Goal: Information Seeking & Learning: Learn about a topic

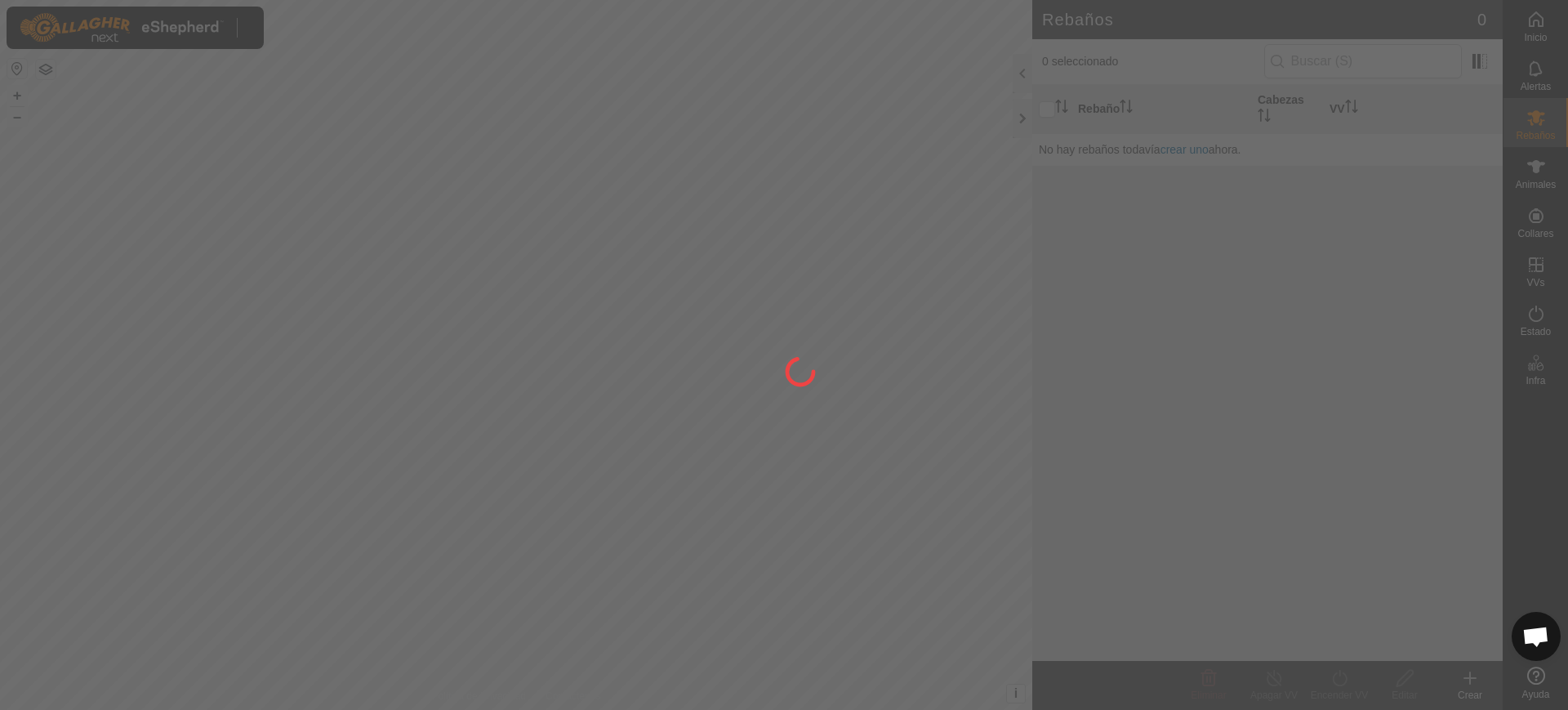
scroll to position [1272, 0]
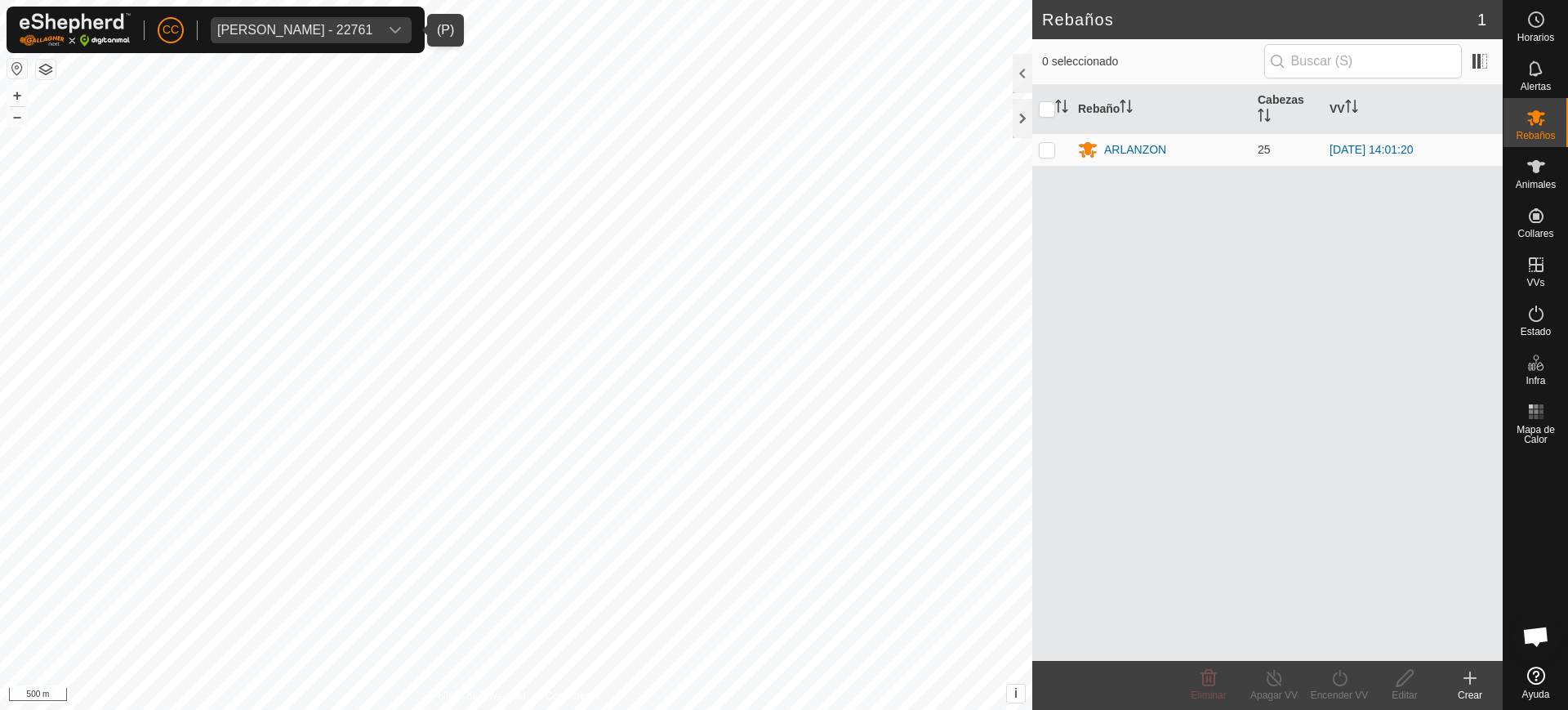
click at [309, 29] on div "Anca Sanda Bercian - 22761" at bounding box center [294, 30] width 155 height 13
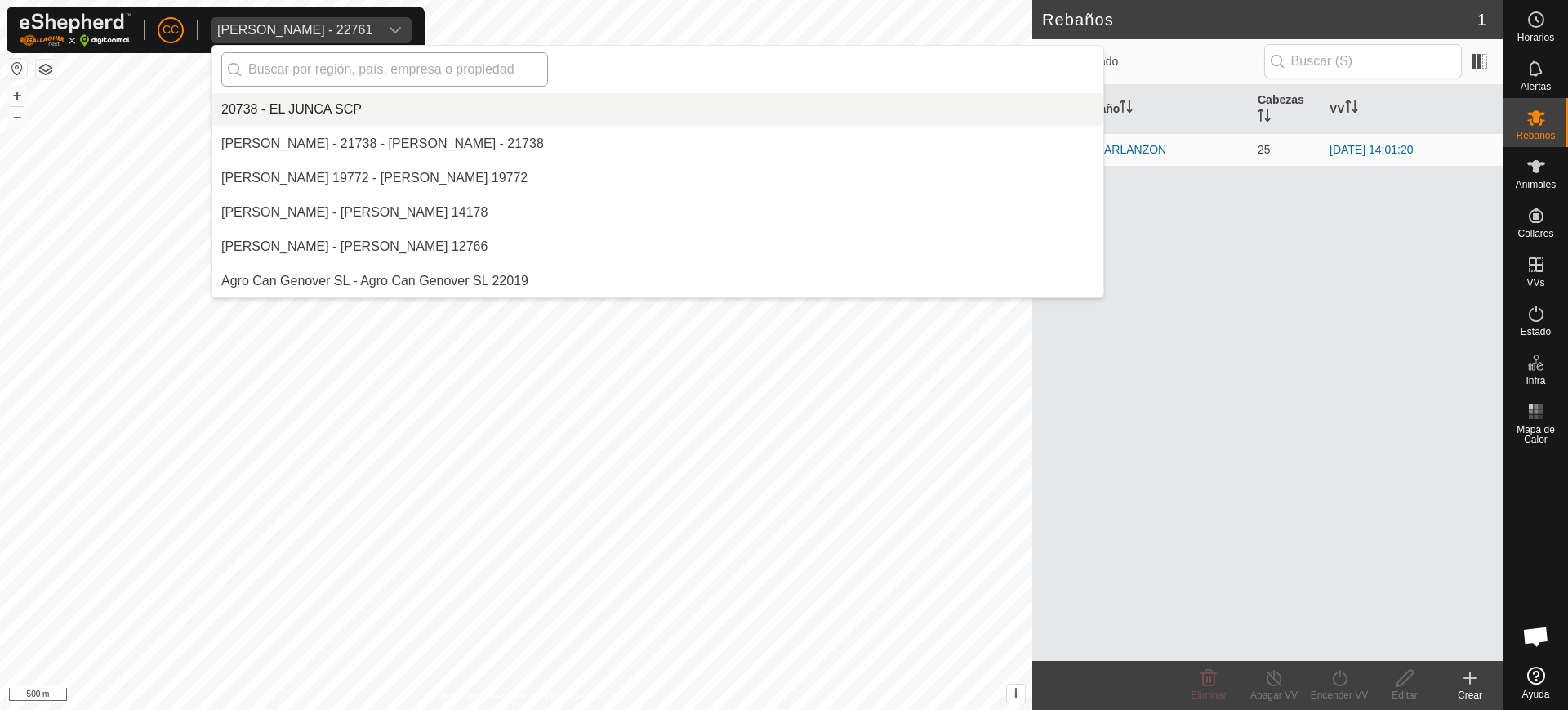
scroll to position [1133, 0]
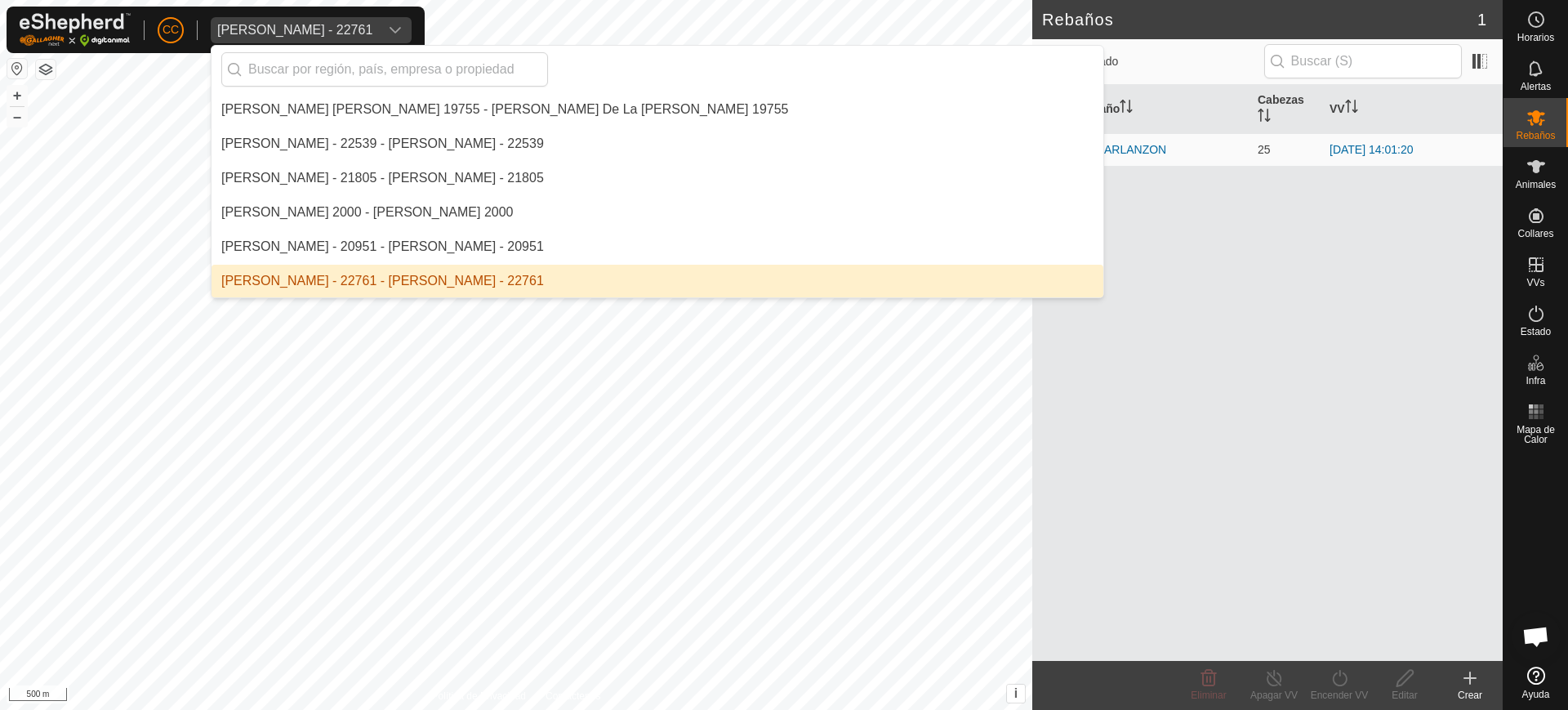
click at [401, 279] on li "Anca Sanda Bercian - 22761 - Anca Sanda Bercian - 22761" at bounding box center [657, 281] width 892 height 33
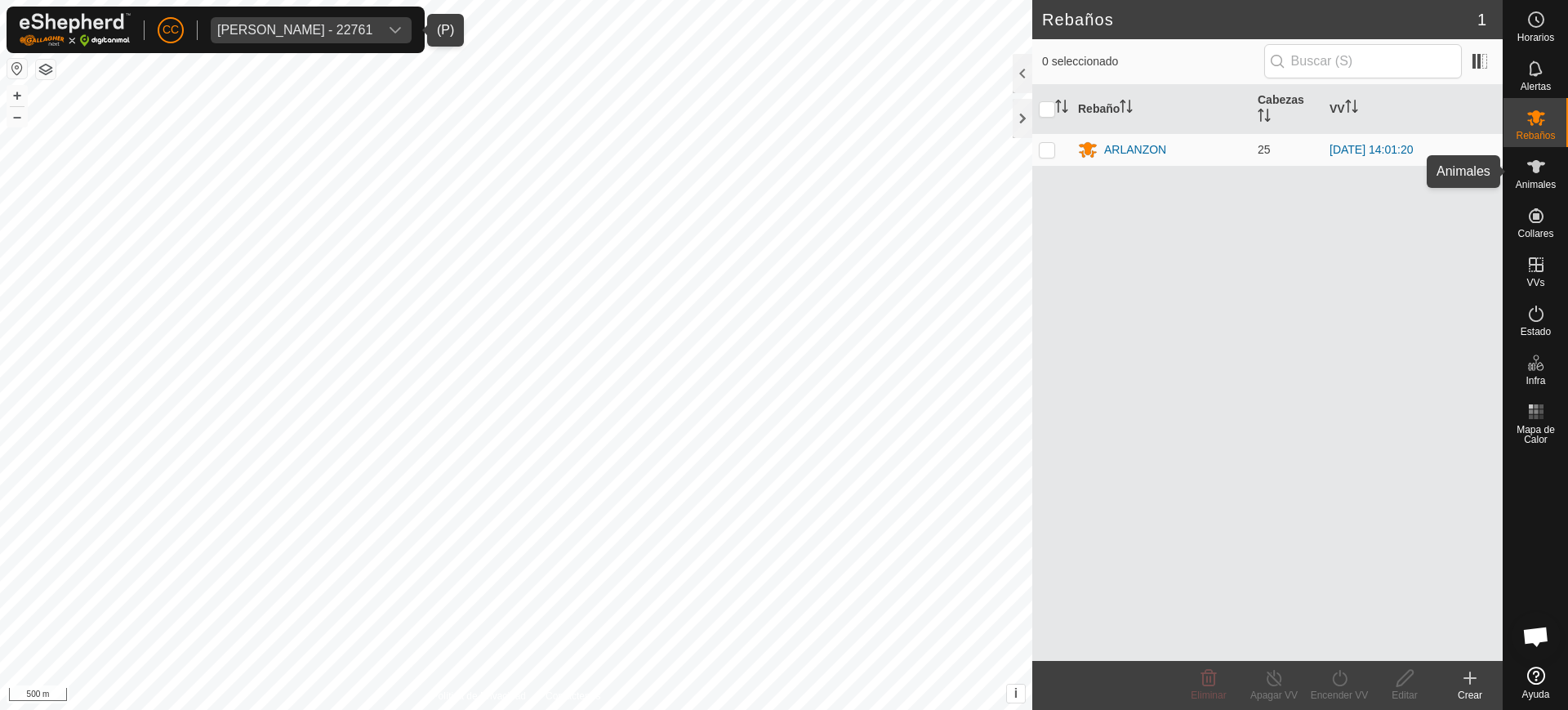
click at [1542, 159] on icon at bounding box center [1536, 166] width 20 height 20
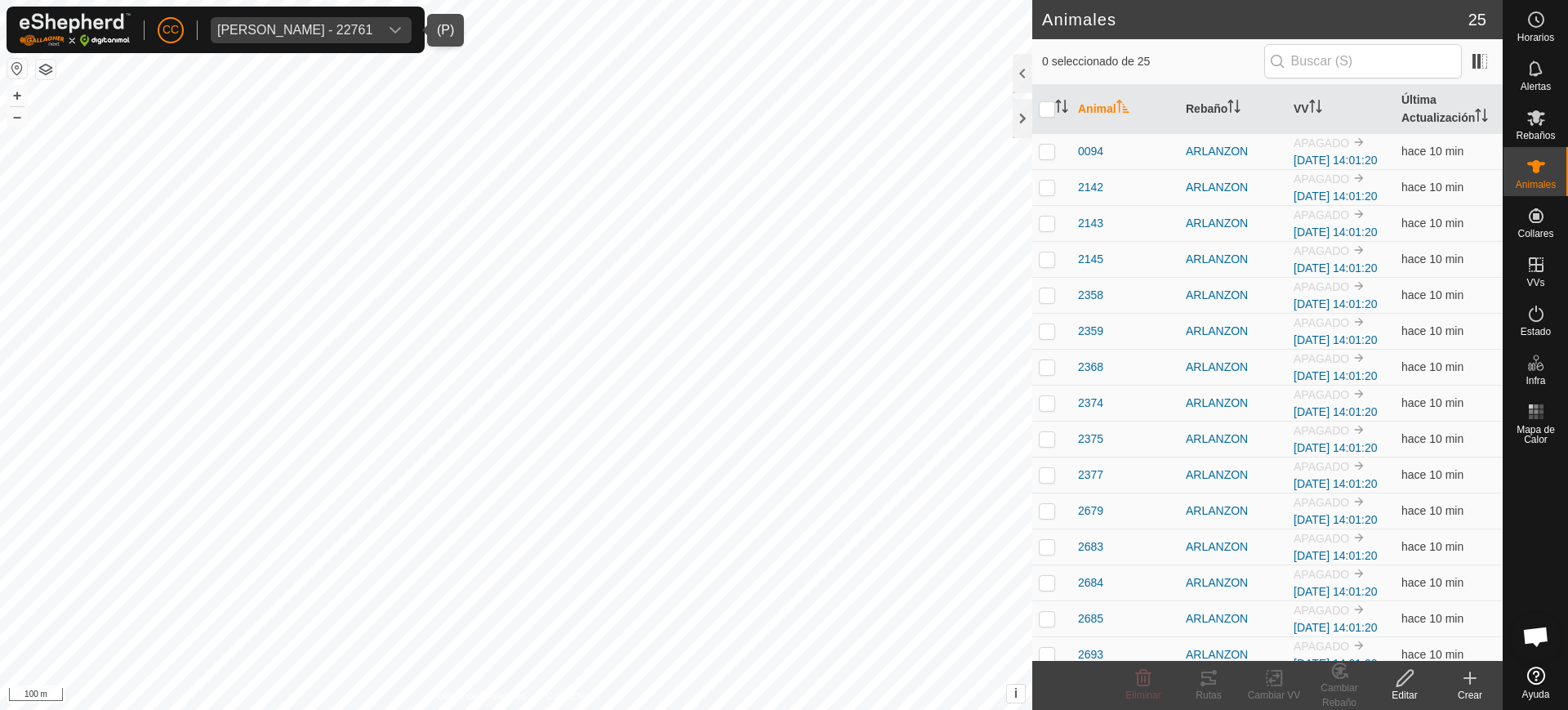
click at [374, 38] on span "Anca Sanda Bercian - 22761" at bounding box center [295, 30] width 169 height 26
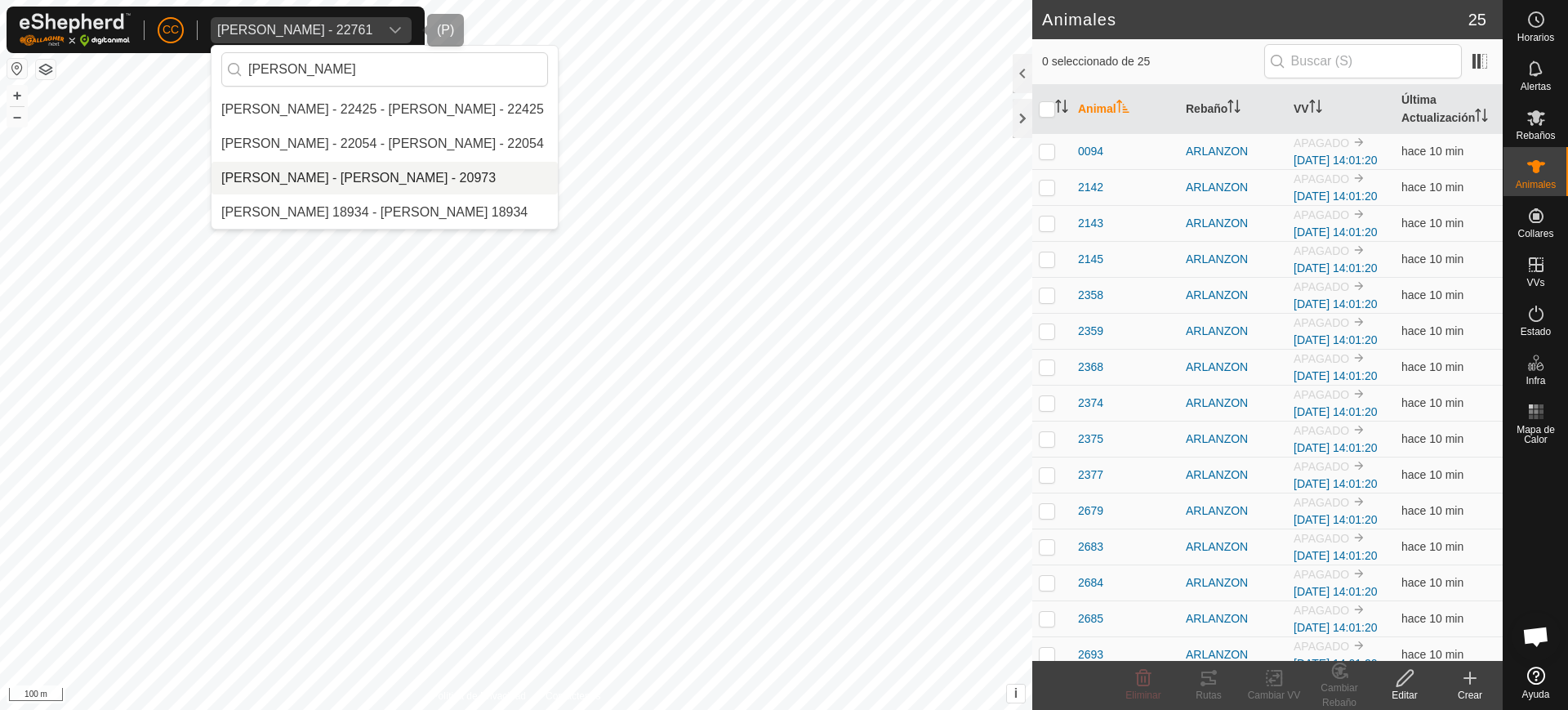
type input "rafae"
click at [346, 166] on li "Rafael Ovispo Rodriguez - Rafael Ovispo Rodriguez - 20973" at bounding box center [385, 178] width 346 height 33
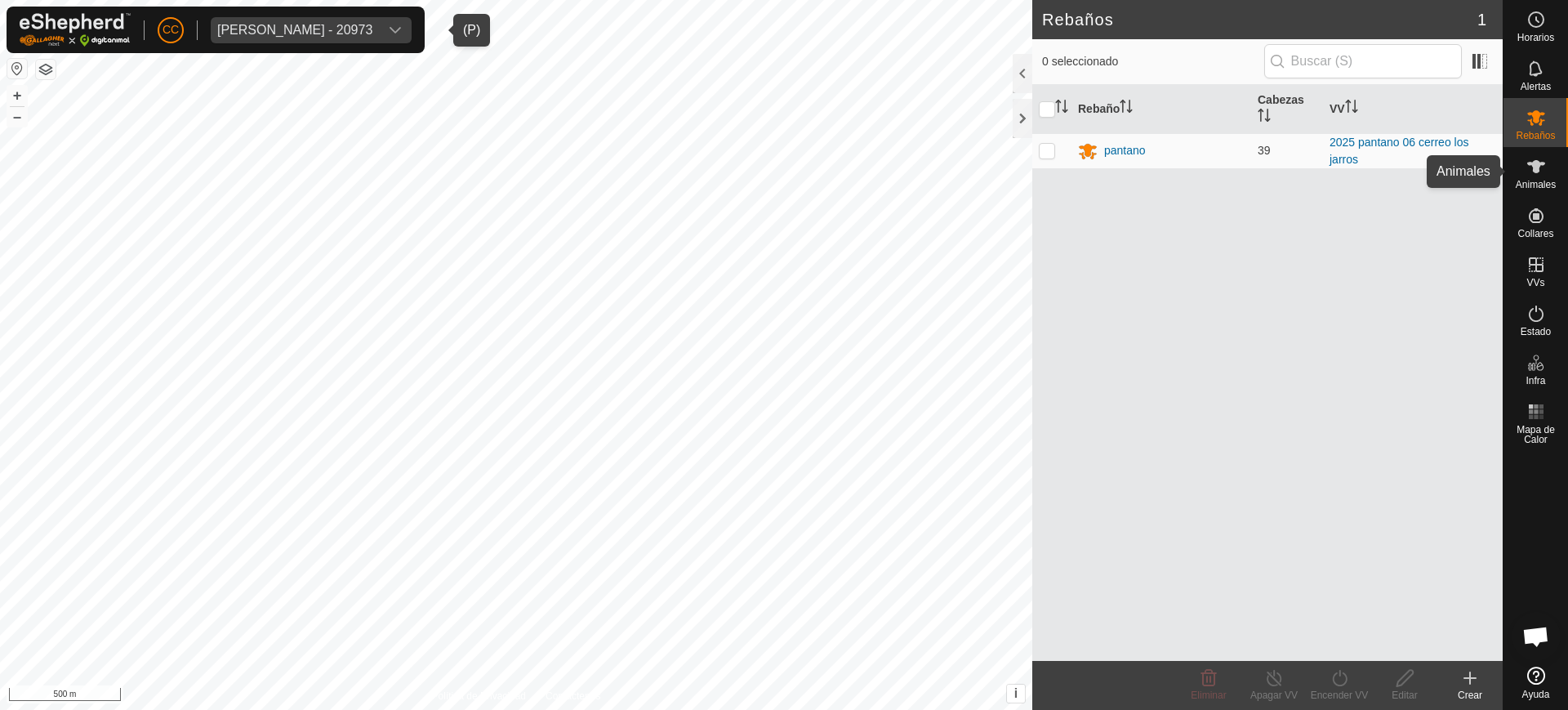
click at [1533, 170] on icon at bounding box center [1536, 166] width 20 height 20
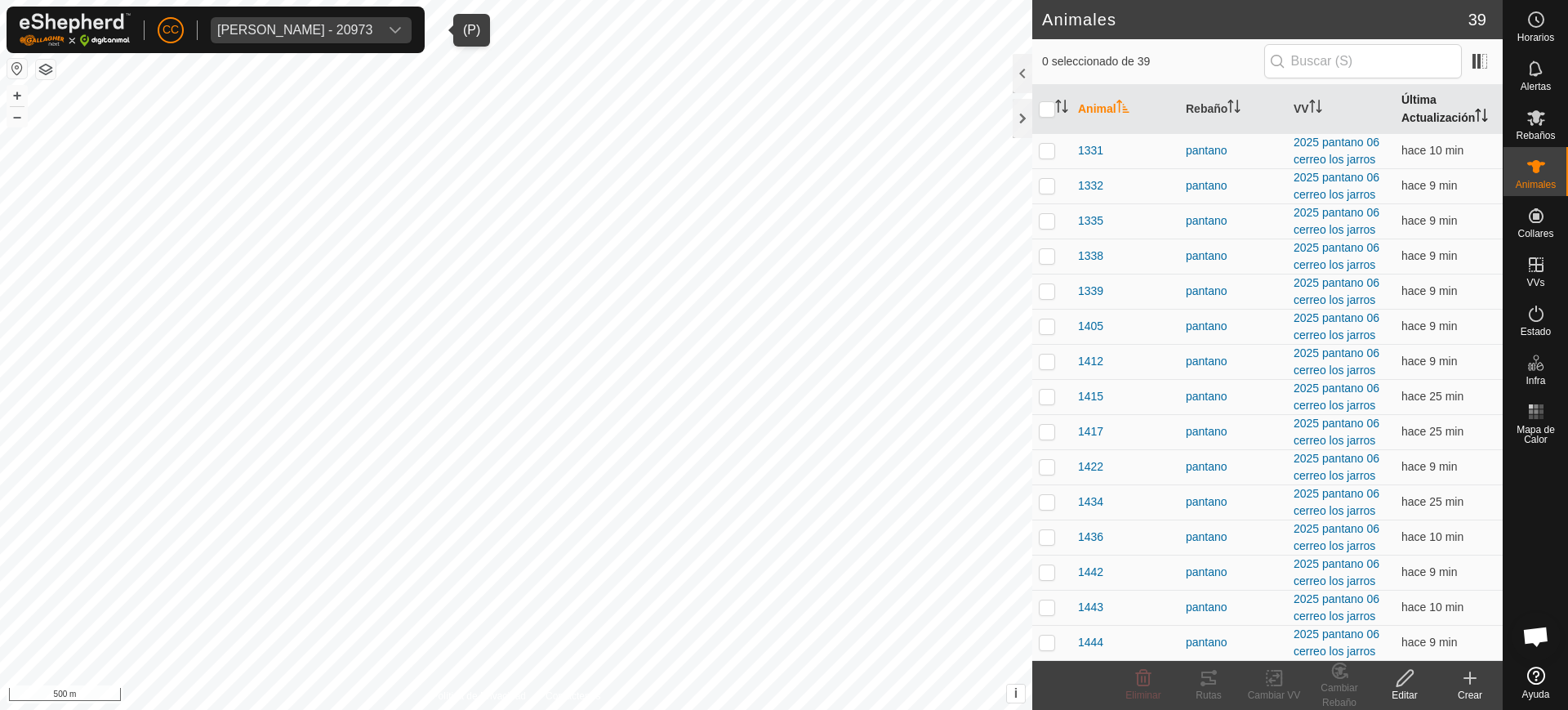
click at [1460, 118] on th "Última Actualización" at bounding box center [1448, 109] width 108 height 49
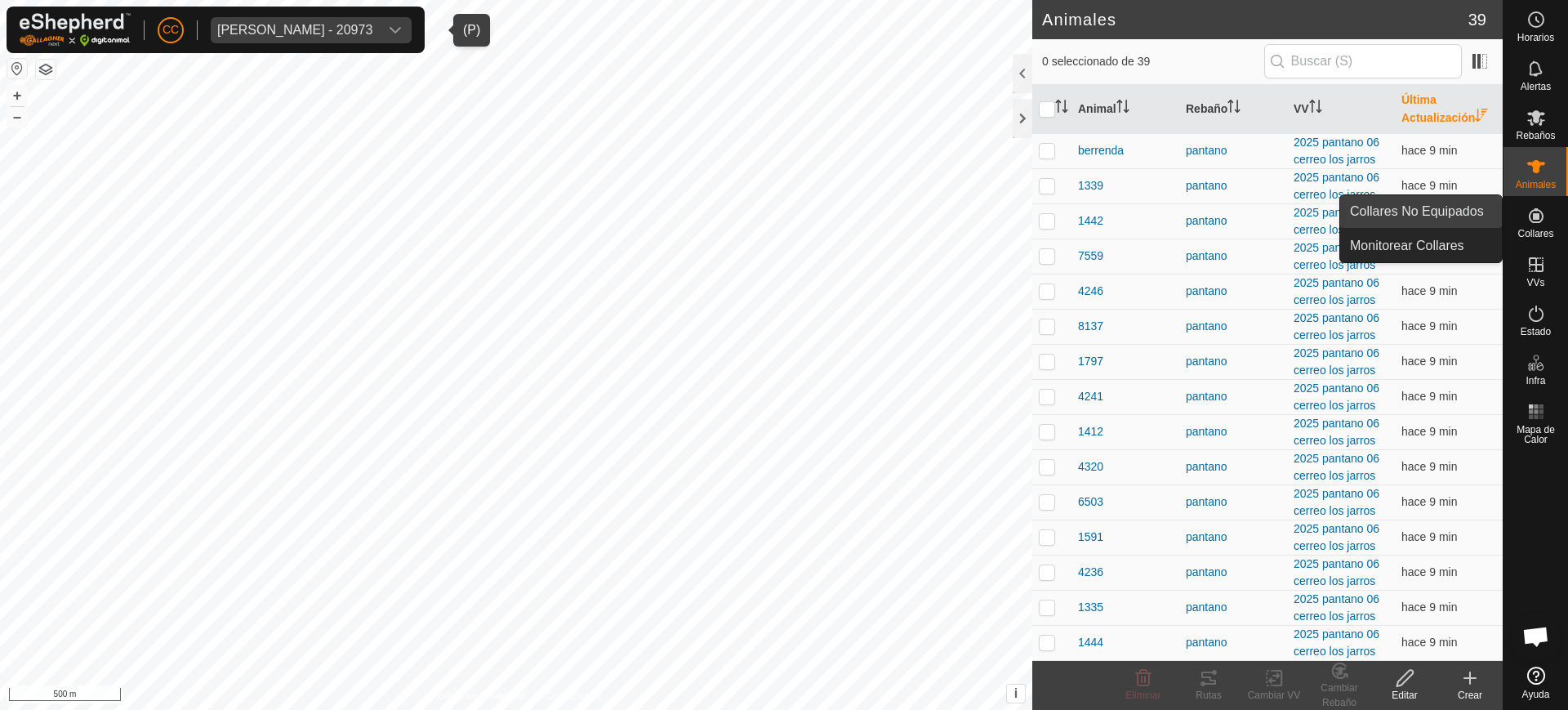
click at [1468, 203] on link "Collares No Equipados" at bounding box center [1422, 212] width 162 height 33
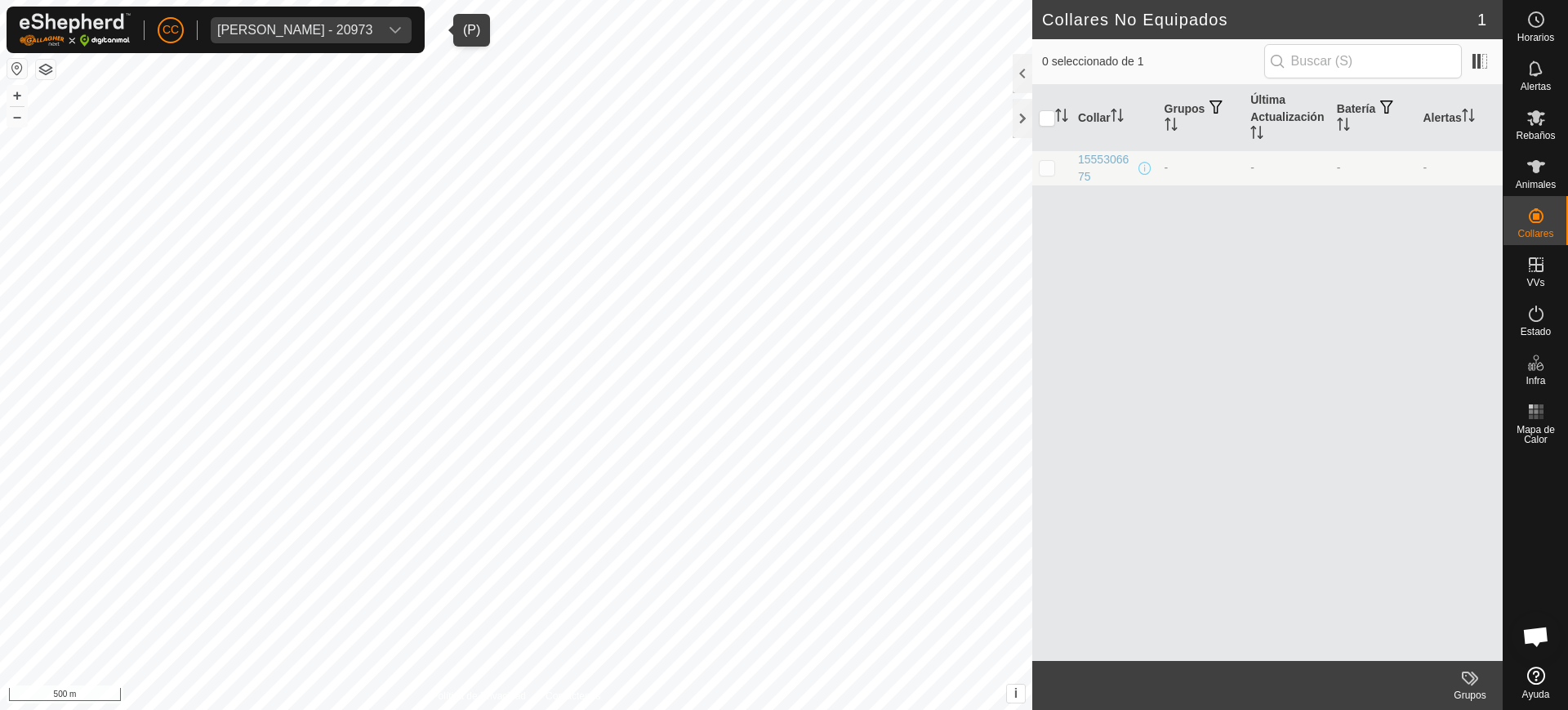
click at [1048, 164] on p-checkbox at bounding box center [1046, 167] width 16 height 13
checkbox input "true"
click at [1096, 170] on div "1555306675" at bounding box center [1107, 169] width 57 height 34
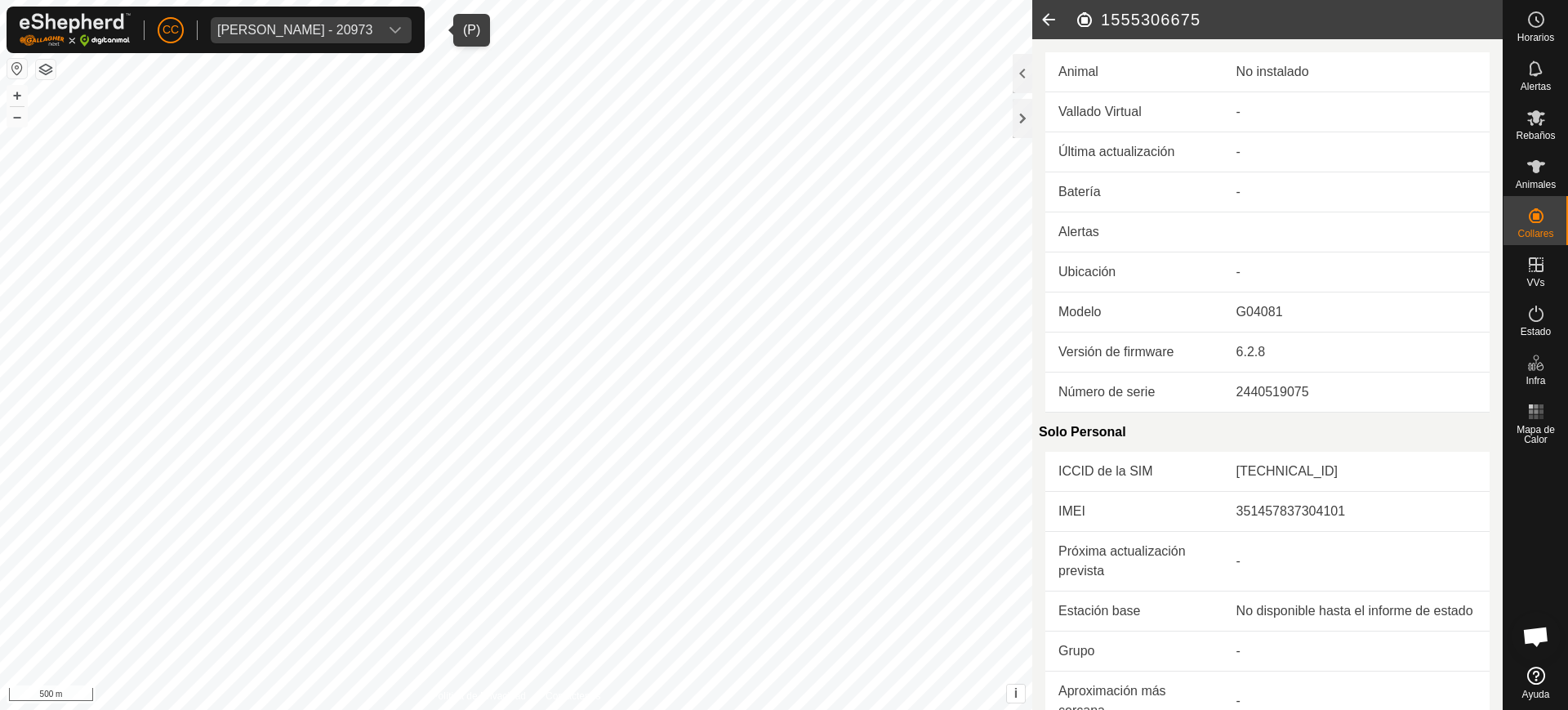
click at [1046, 22] on icon at bounding box center [1049, 20] width 33 height 40
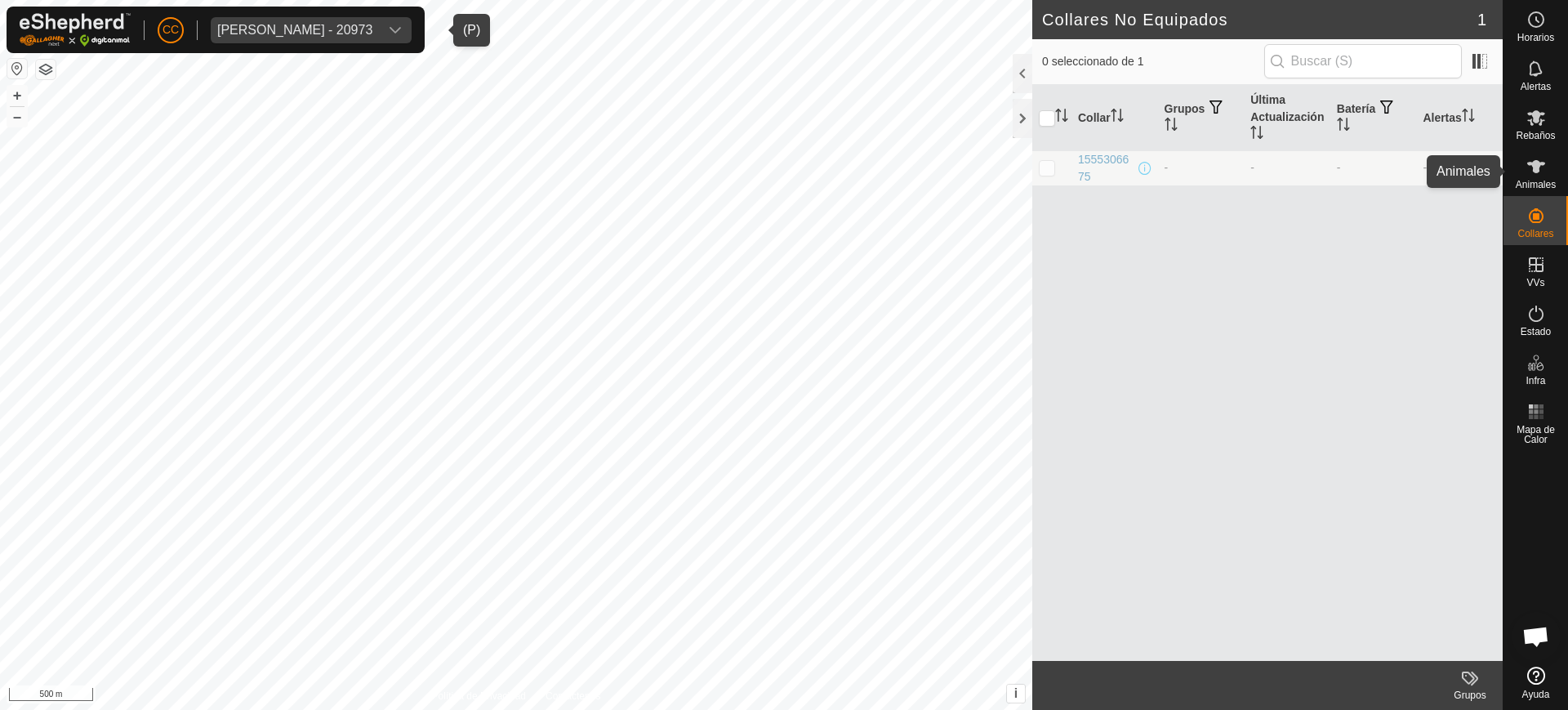
click at [1556, 184] on span "Animales" at bounding box center [1536, 184] width 40 height 9
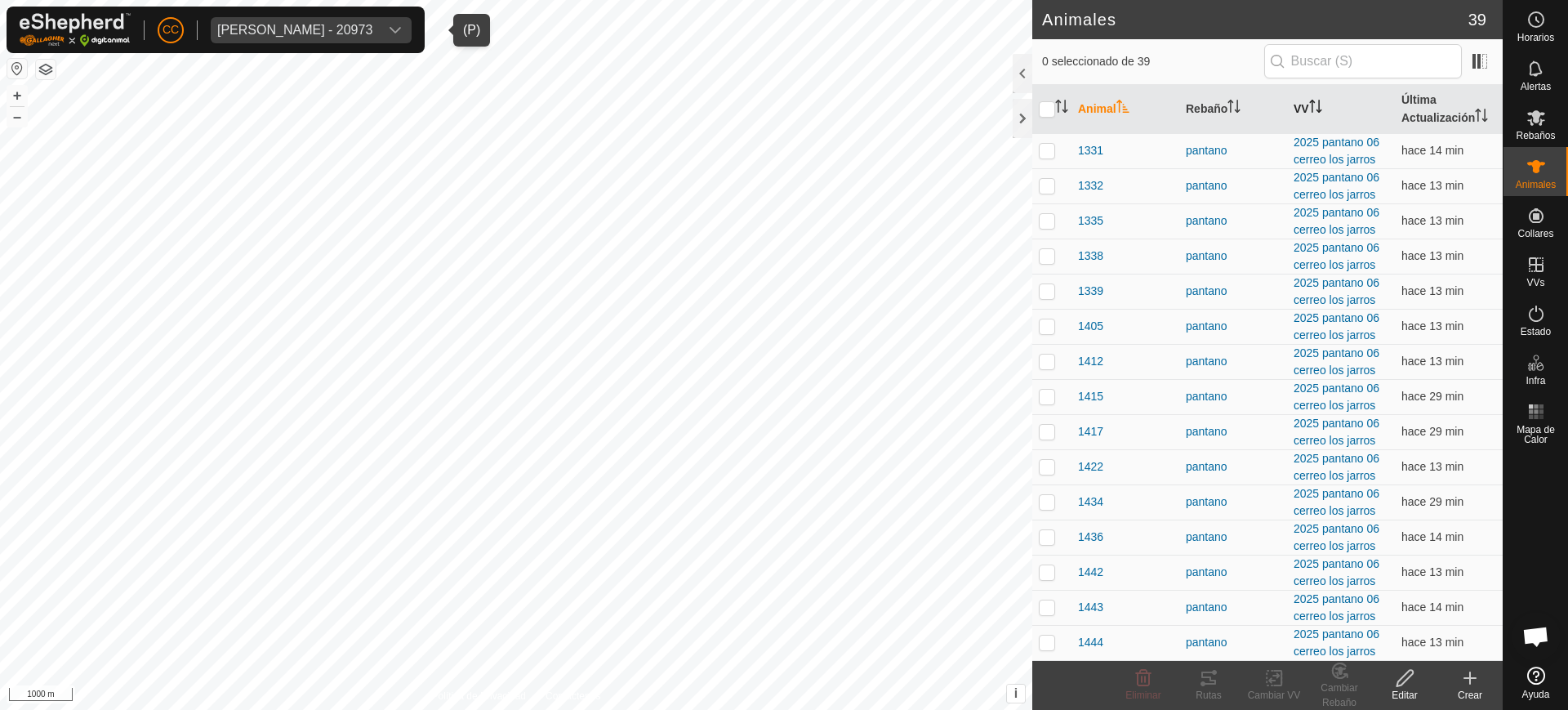
click at [1317, 122] on th "VV" at bounding box center [1341, 109] width 108 height 49
click at [1548, 176] on div "Animales" at bounding box center [1535, 171] width 65 height 49
drag, startPoint x: 396, startPoint y: 12, endPoint x: 401, endPoint y: 22, distance: 11.2
click at [400, 17] on div "CC Rafael Ovispo Rodriguez - 20973" at bounding box center [216, 30] width 418 height 46
click at [373, 27] on div "Rafael Ovispo Rodriguez - 20973" at bounding box center [294, 30] width 155 height 13
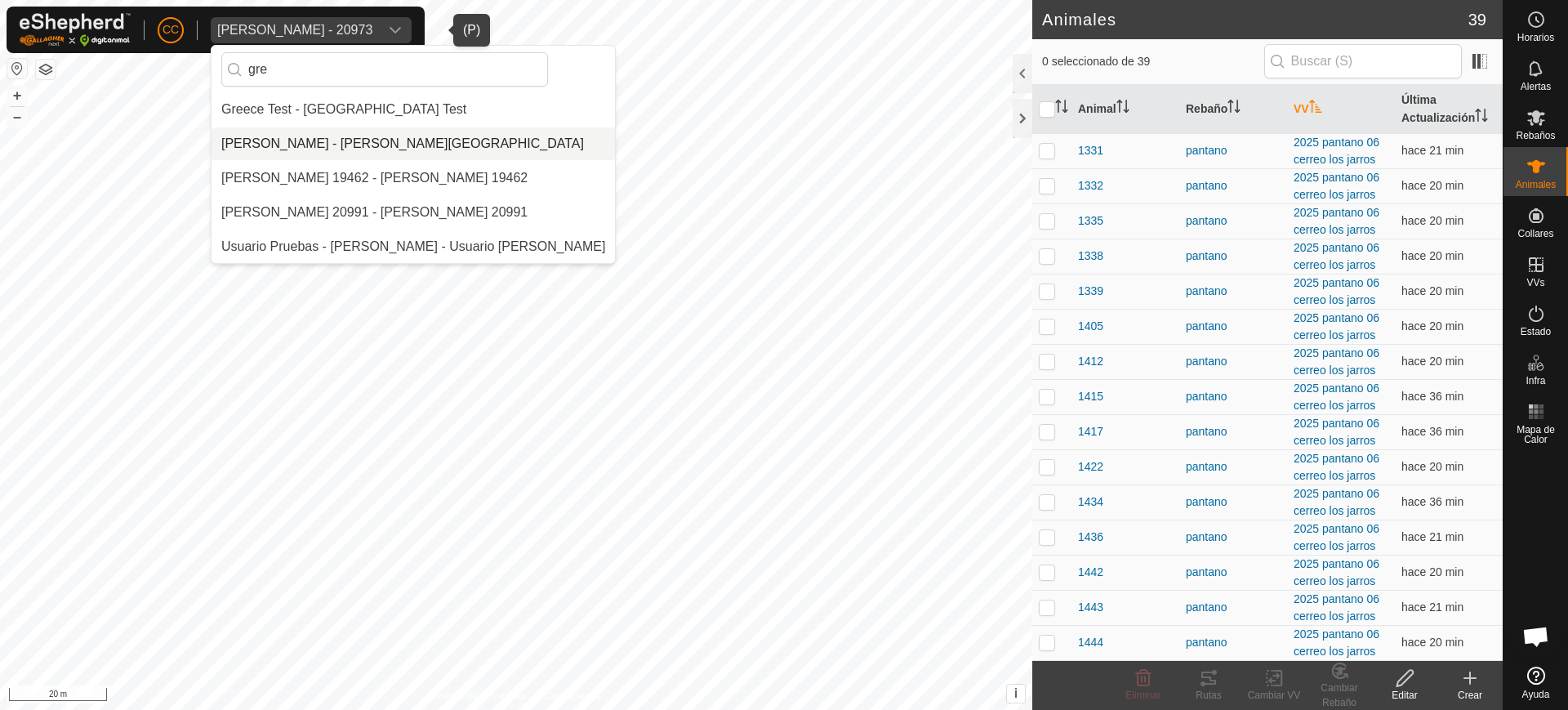
type input "gre"
click at [454, 152] on li "Gregorio Alarcia Monja - Alarcia Monja Farm" at bounding box center [413, 144] width 404 height 33
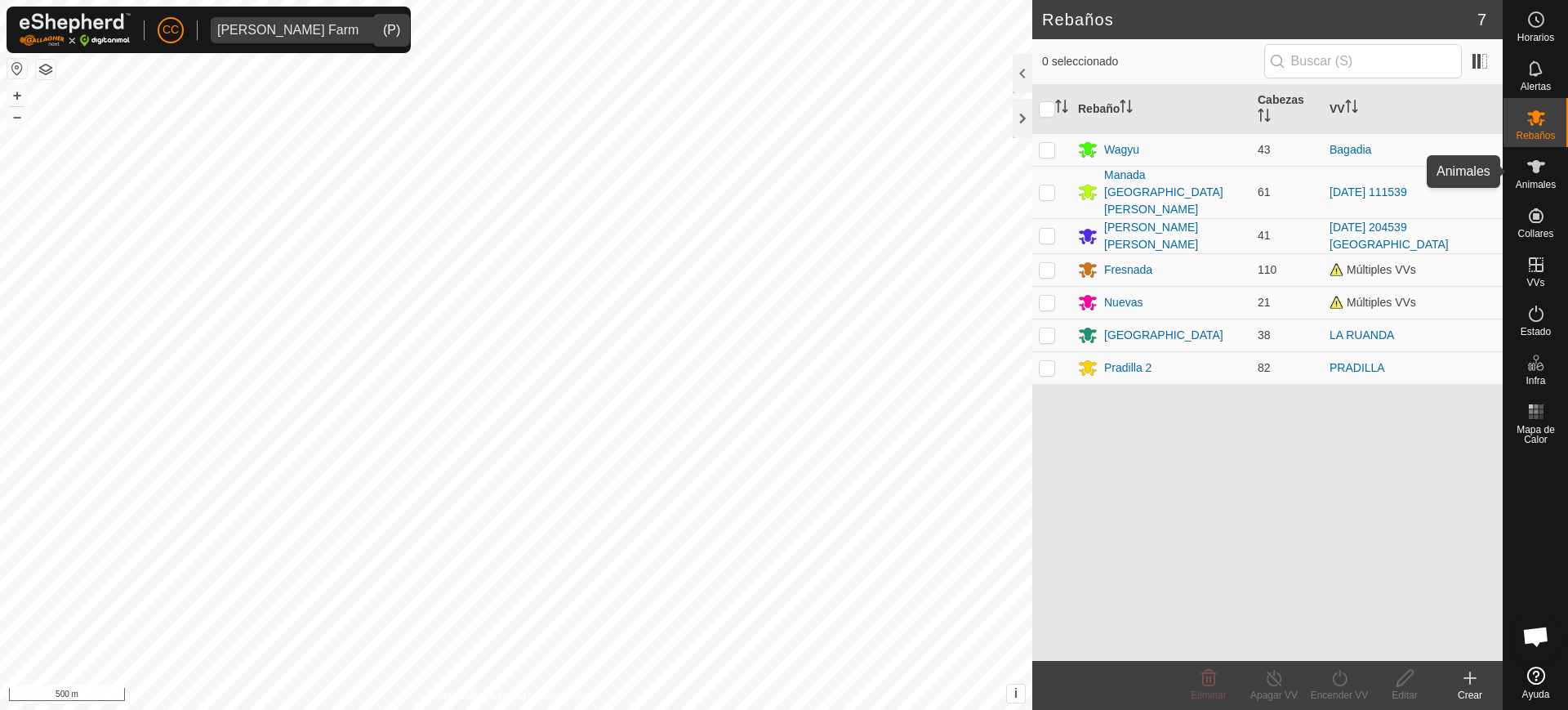
click at [1545, 171] on icon at bounding box center [1536, 166] width 20 height 20
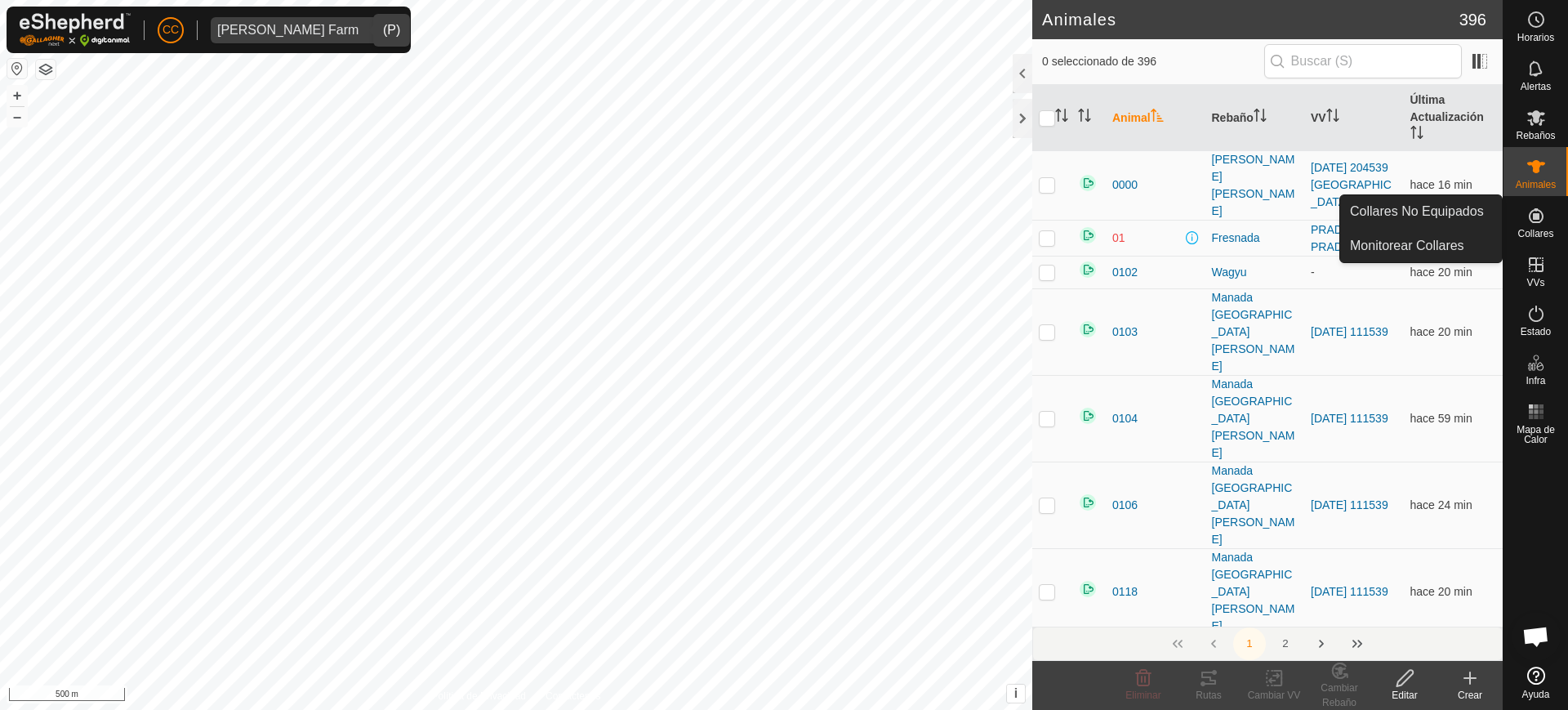
click at [1535, 211] on icon at bounding box center [1536, 215] width 15 height 15
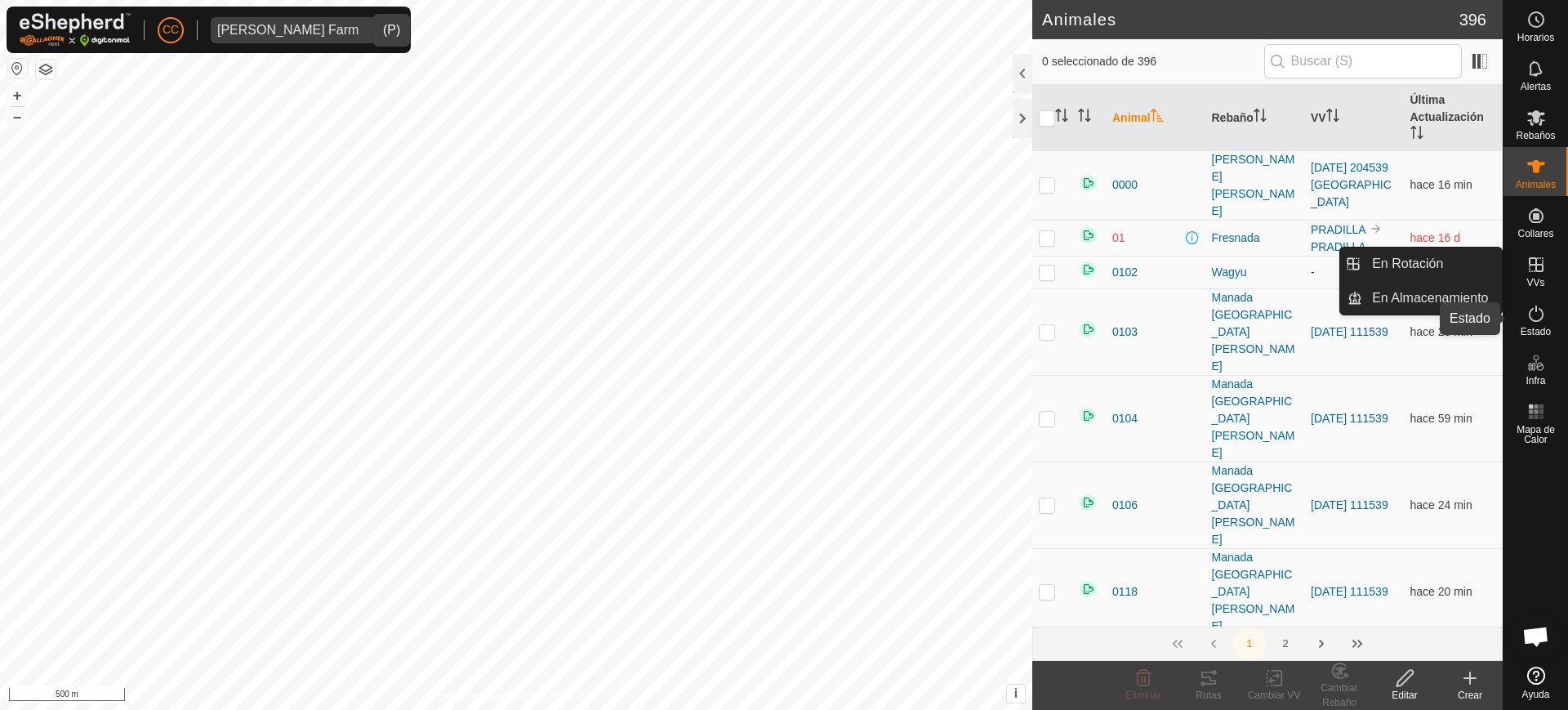
click at [1537, 324] on es-activation-svg-icon at bounding box center [1536, 313] width 29 height 26
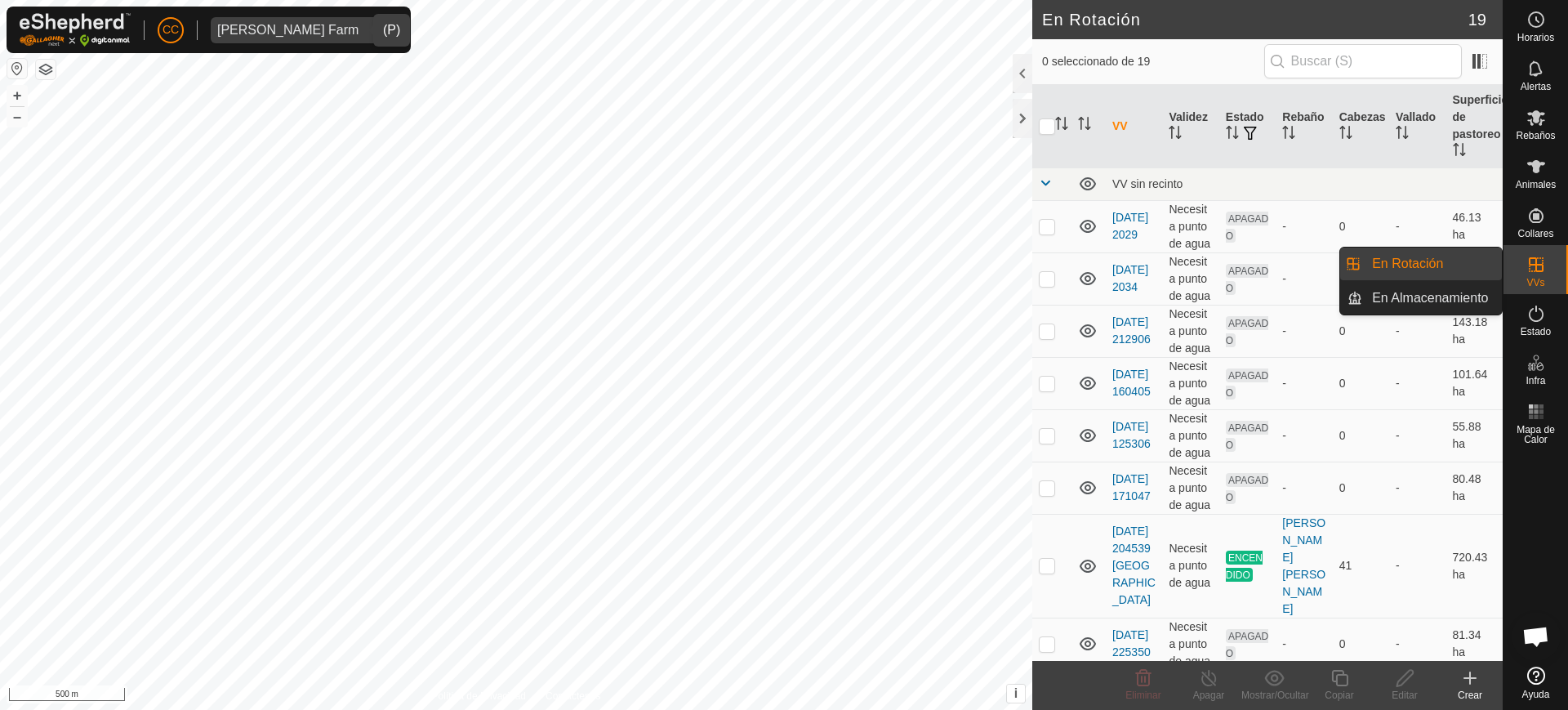
click at [1522, 262] on es-virtualpaddocks-svg-icon at bounding box center [1536, 264] width 29 height 26
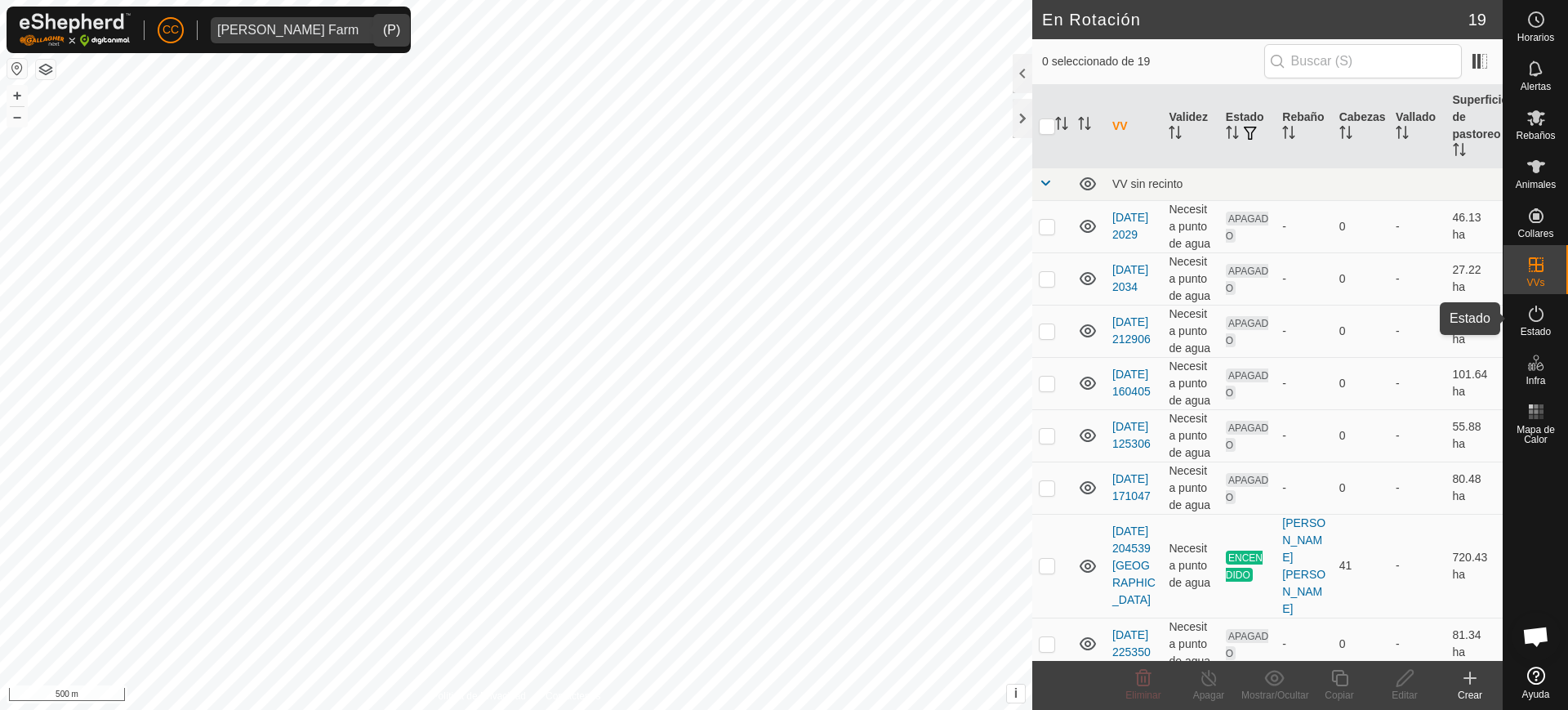
click at [1516, 320] on div "Estado" at bounding box center [1535, 318] width 65 height 49
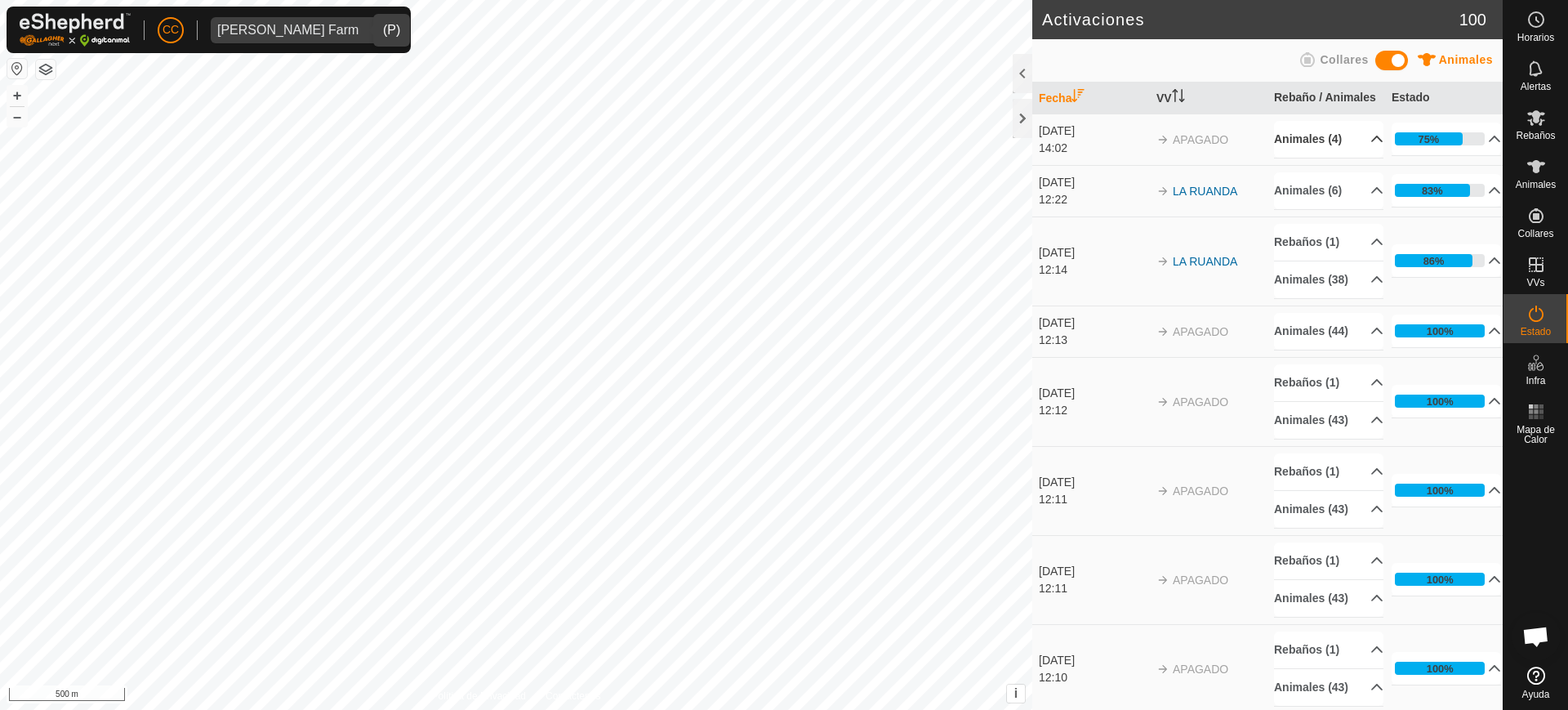
click at [1362, 157] on p-accordion-header "Animales (4)" at bounding box center [1329, 139] width 109 height 37
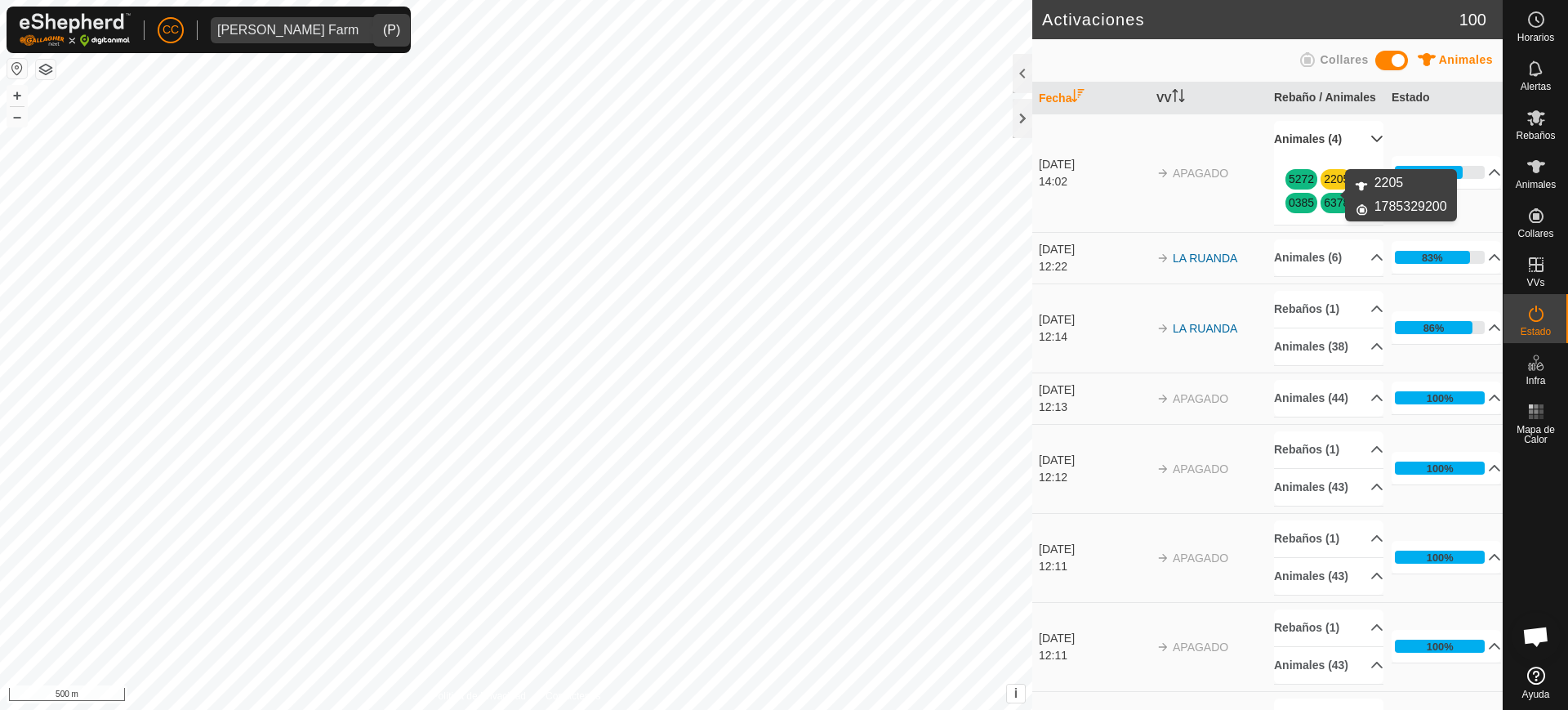
click at [1332, 185] on link "2205" at bounding box center [1337, 178] width 25 height 13
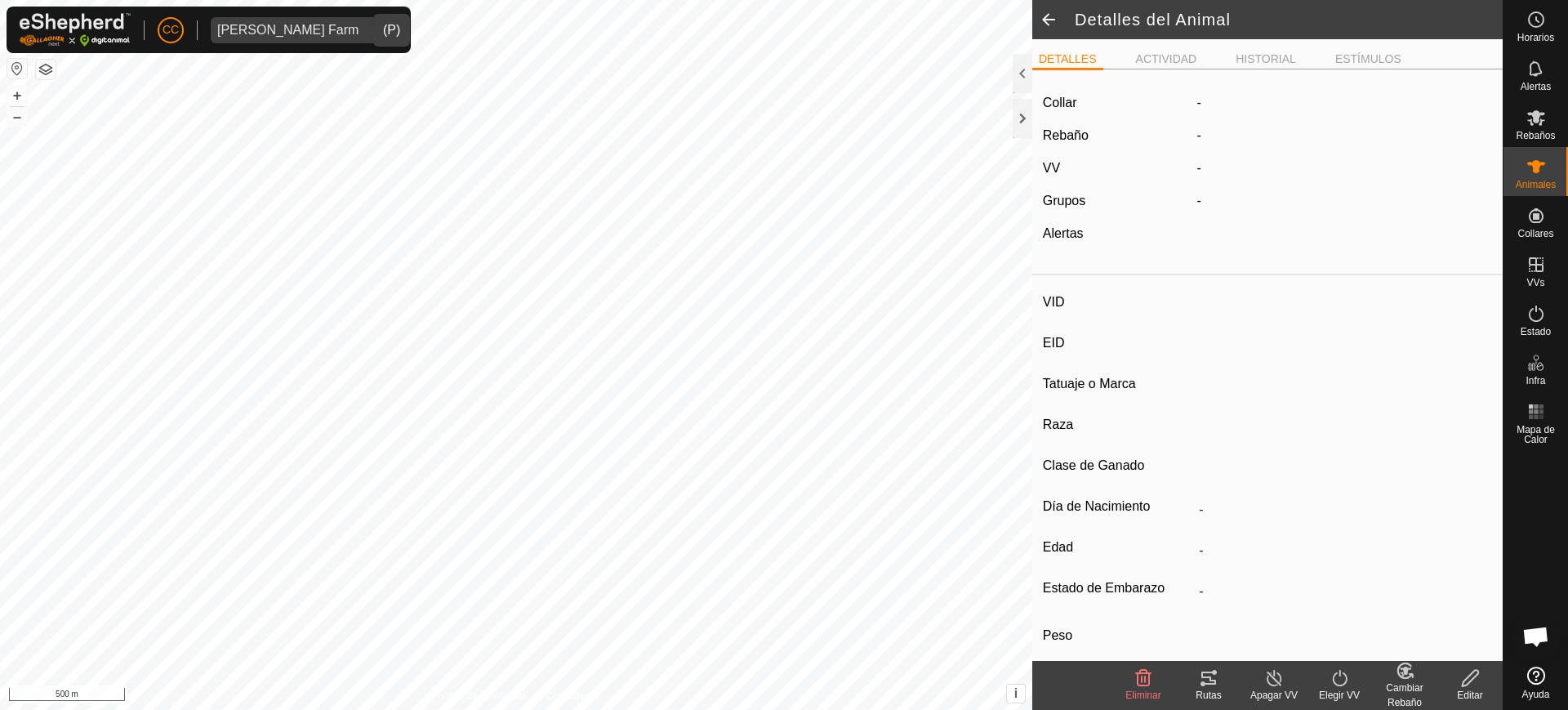
type input "2205"
type input "-"
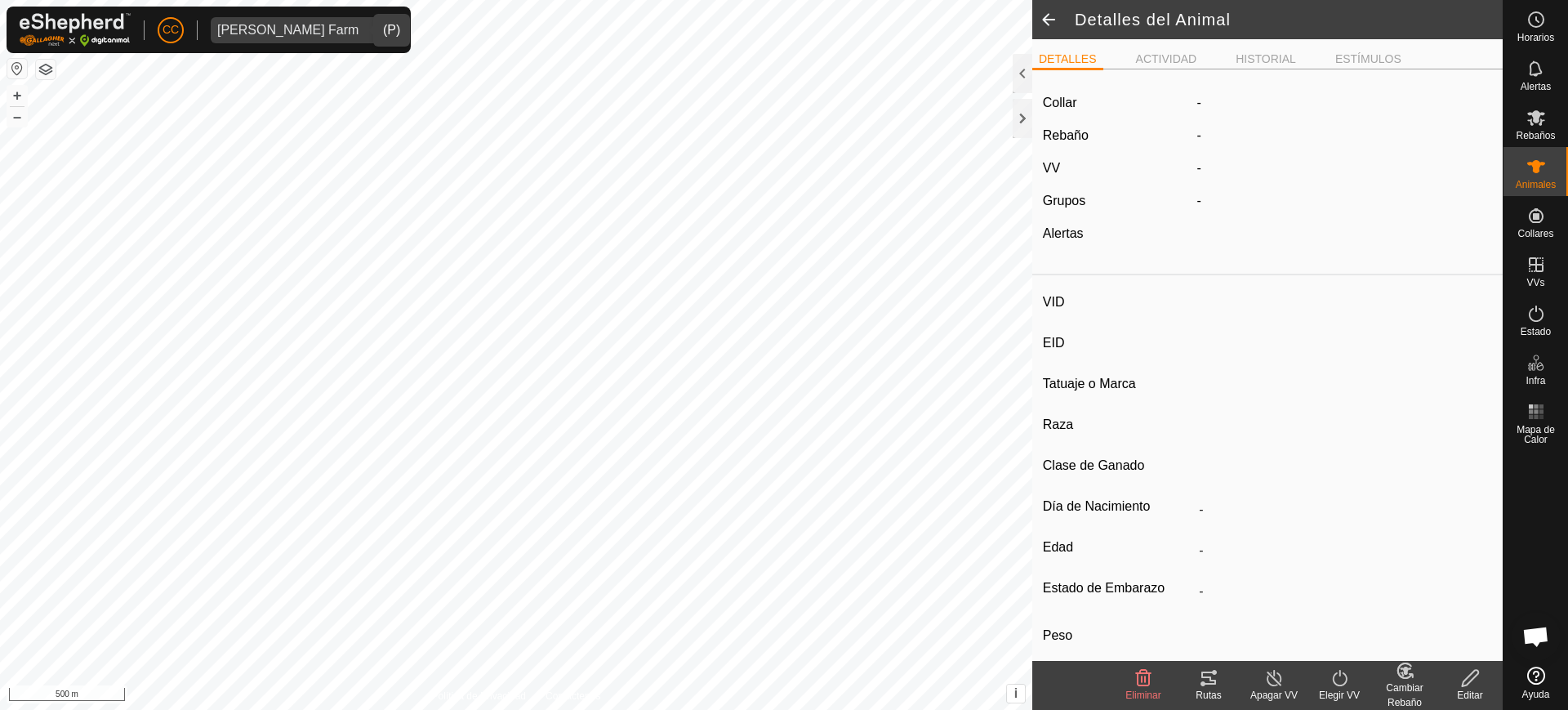
type input "0 kg"
type input "-"
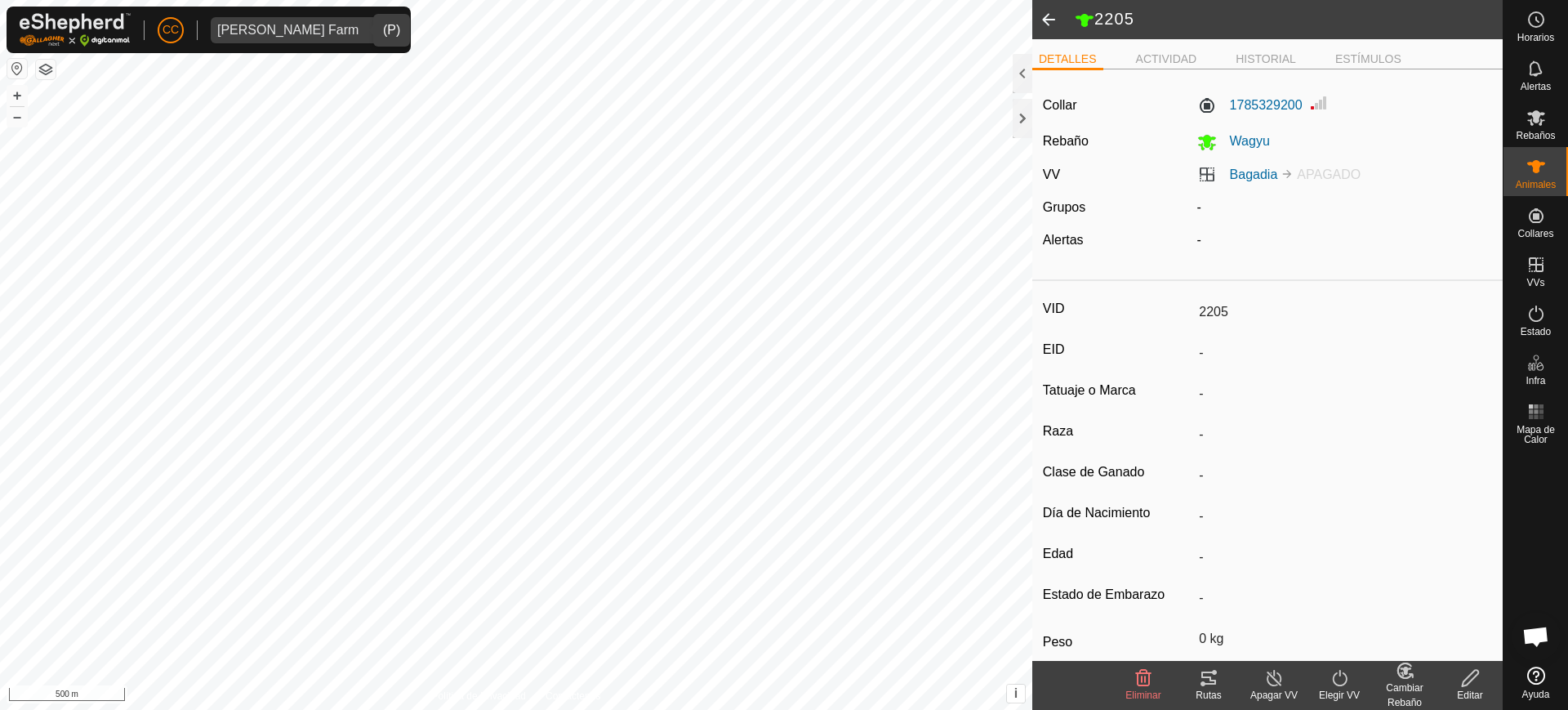
click at [1170, 68] on ul "DETALLES ACTIVIDAD HISTORIAL ESTÍMULOS" at bounding box center [1268, 59] width 471 height 21
click at [1174, 59] on li "ACTIVIDAD" at bounding box center [1167, 60] width 74 height 20
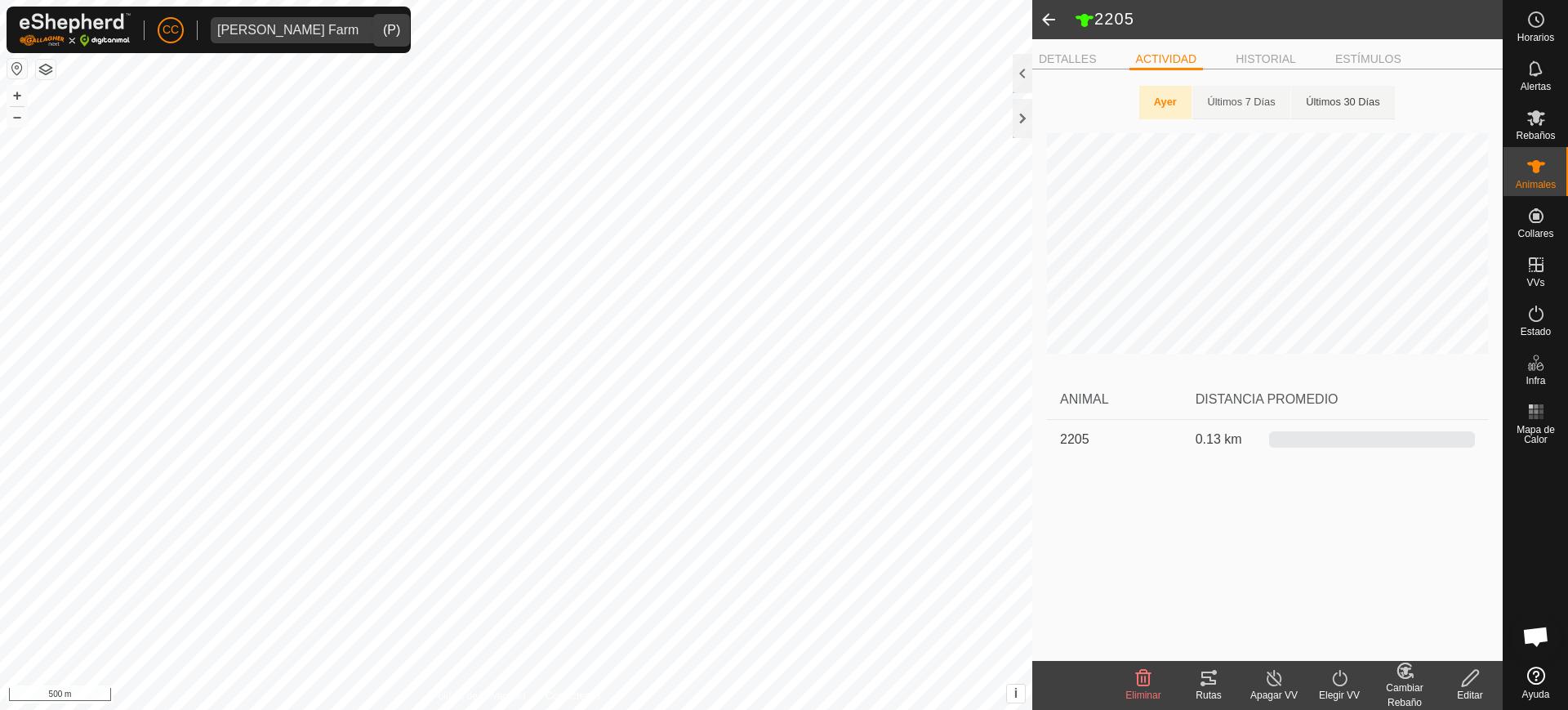
click at [1374, 102] on Days "Últimos 30 Días" at bounding box center [1343, 102] width 103 height 34
click at [1378, 63] on li "ESTÍMULOS" at bounding box center [1368, 60] width 79 height 20
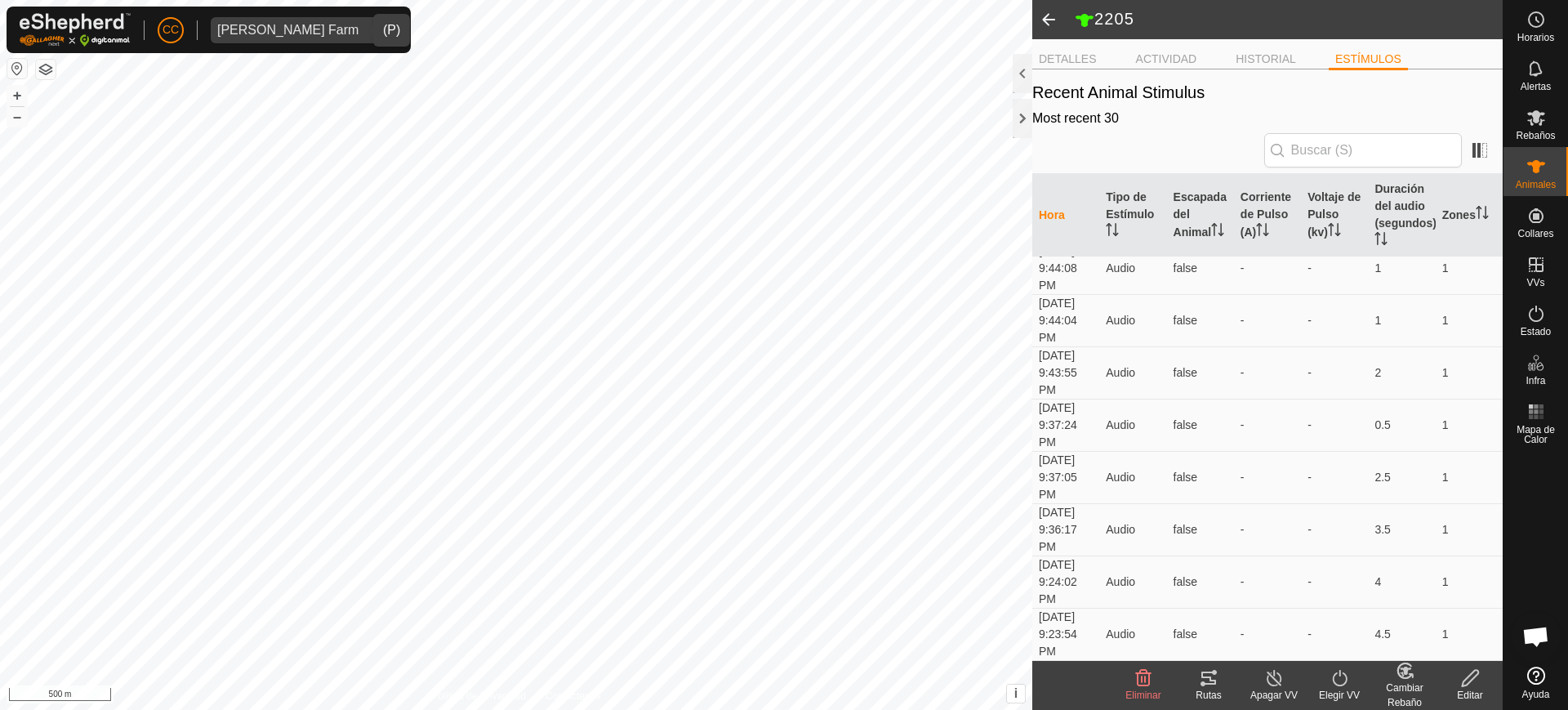
scroll to position [1680, 0]
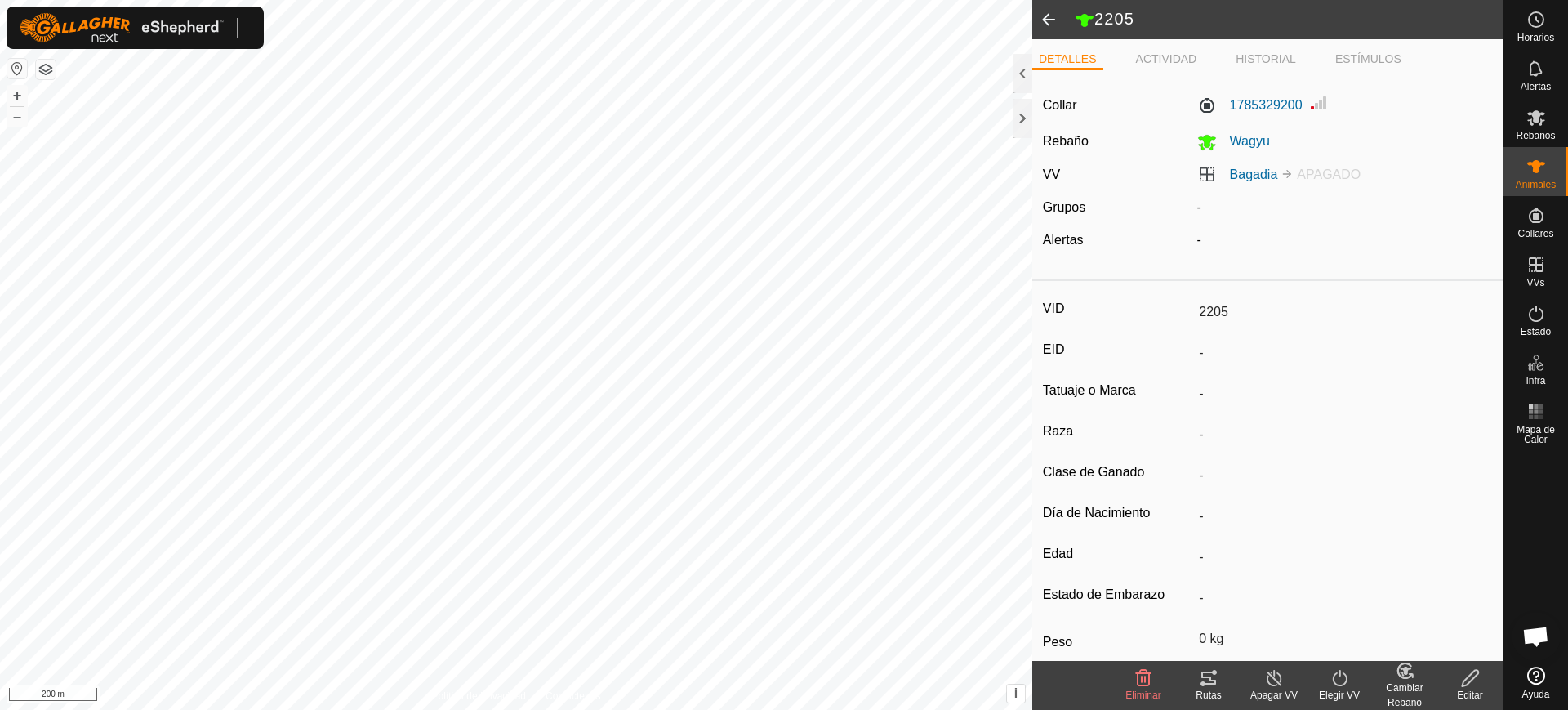
scroll to position [1272, 0]
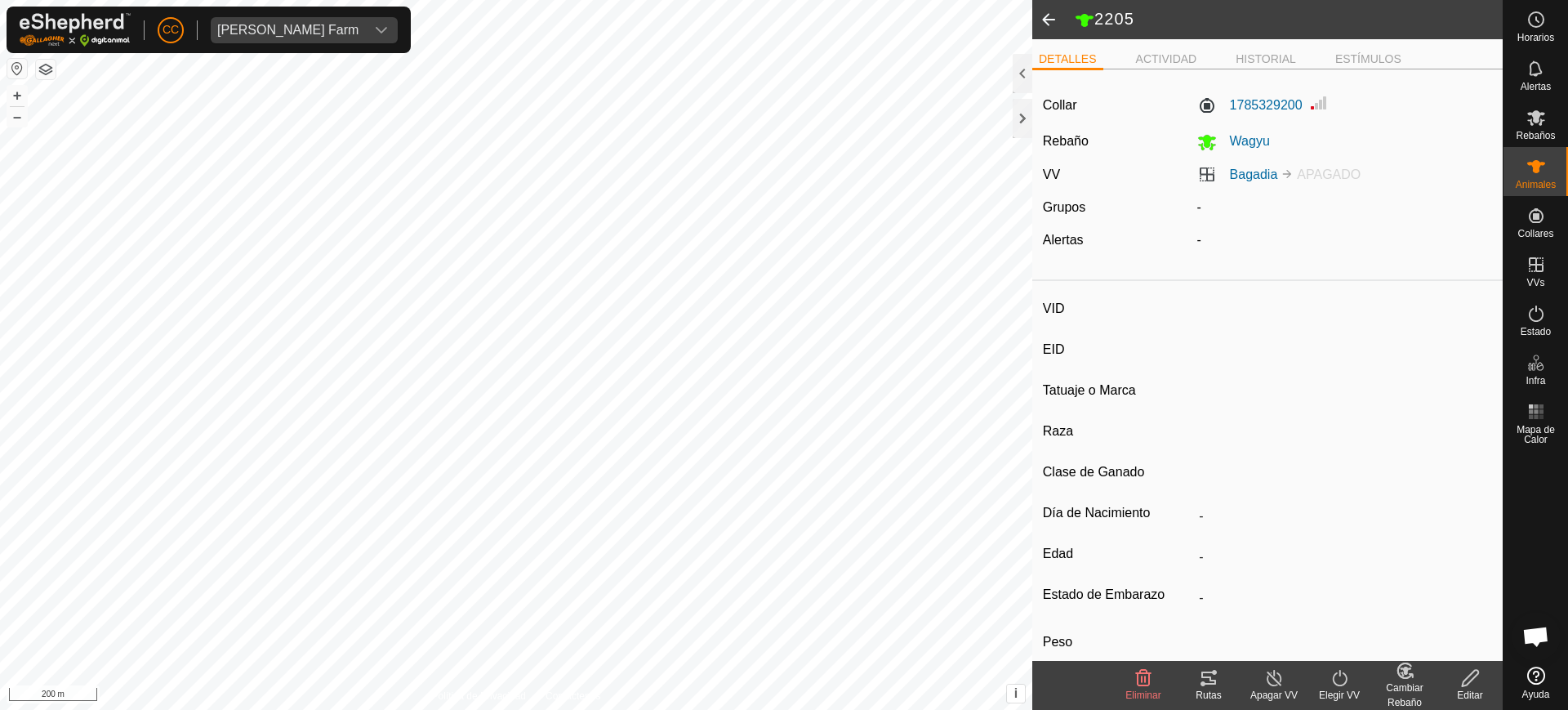
type input "8707"
type input "-"
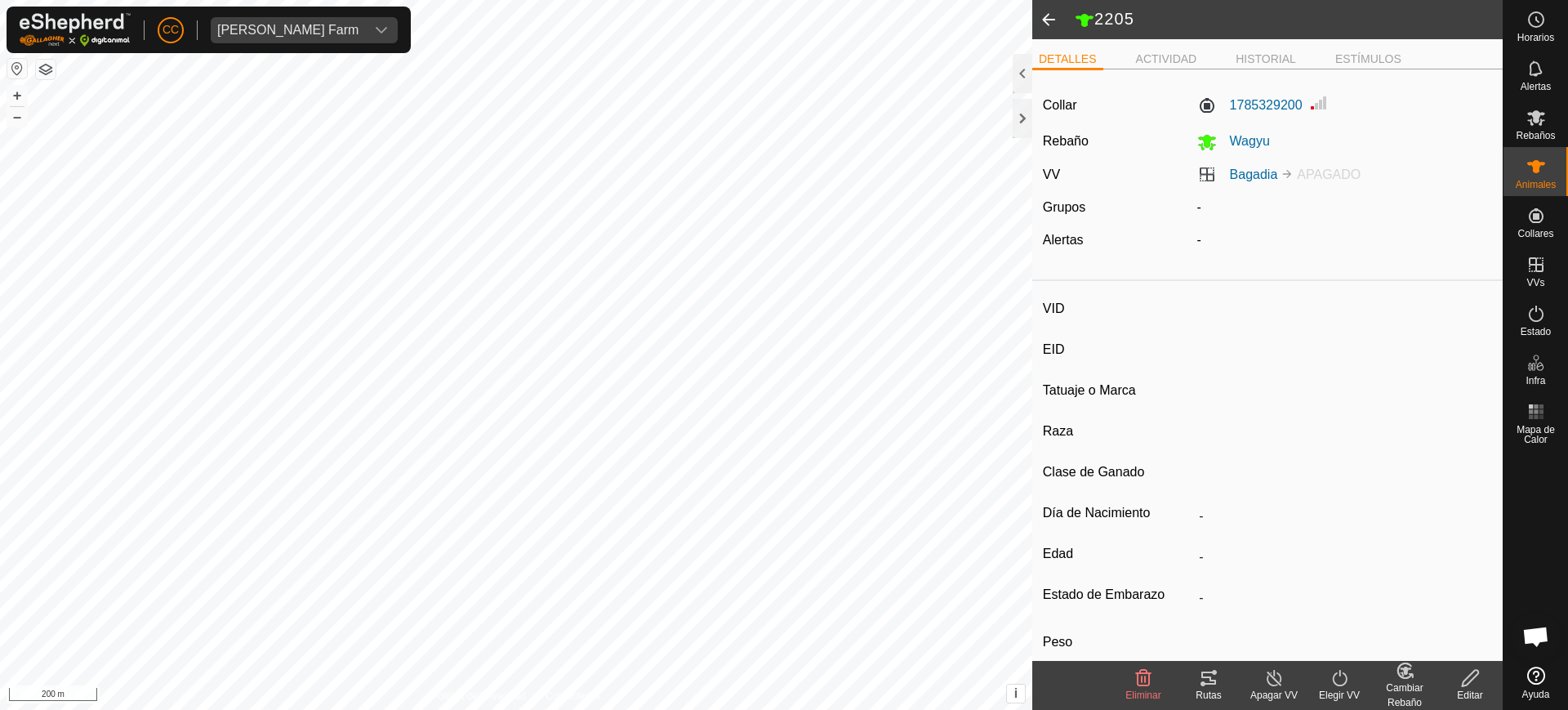
type input "0 kg"
type input "-"
click at [1532, 112] on icon at bounding box center [1536, 117] width 20 height 20
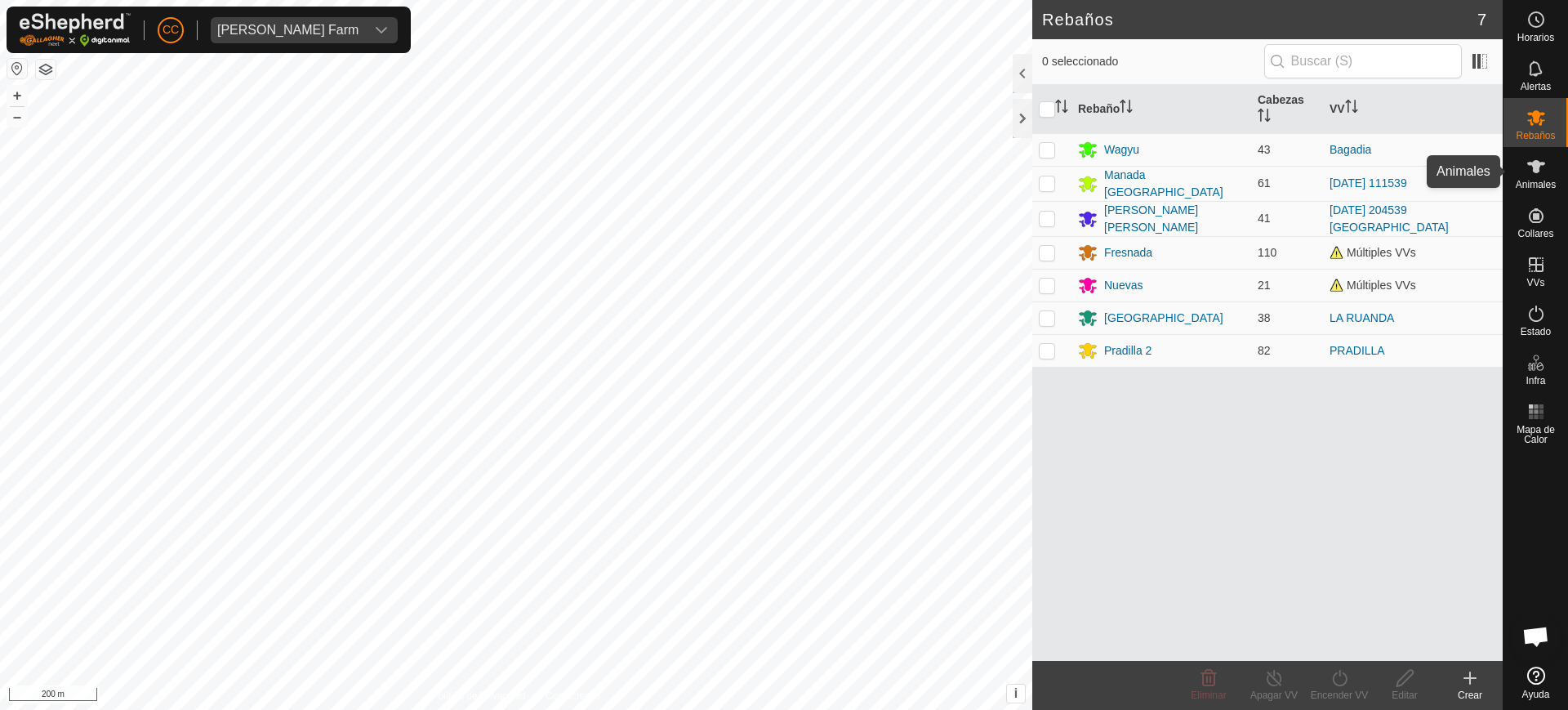
click at [1546, 168] on es-animals-svg-icon at bounding box center [1536, 166] width 29 height 26
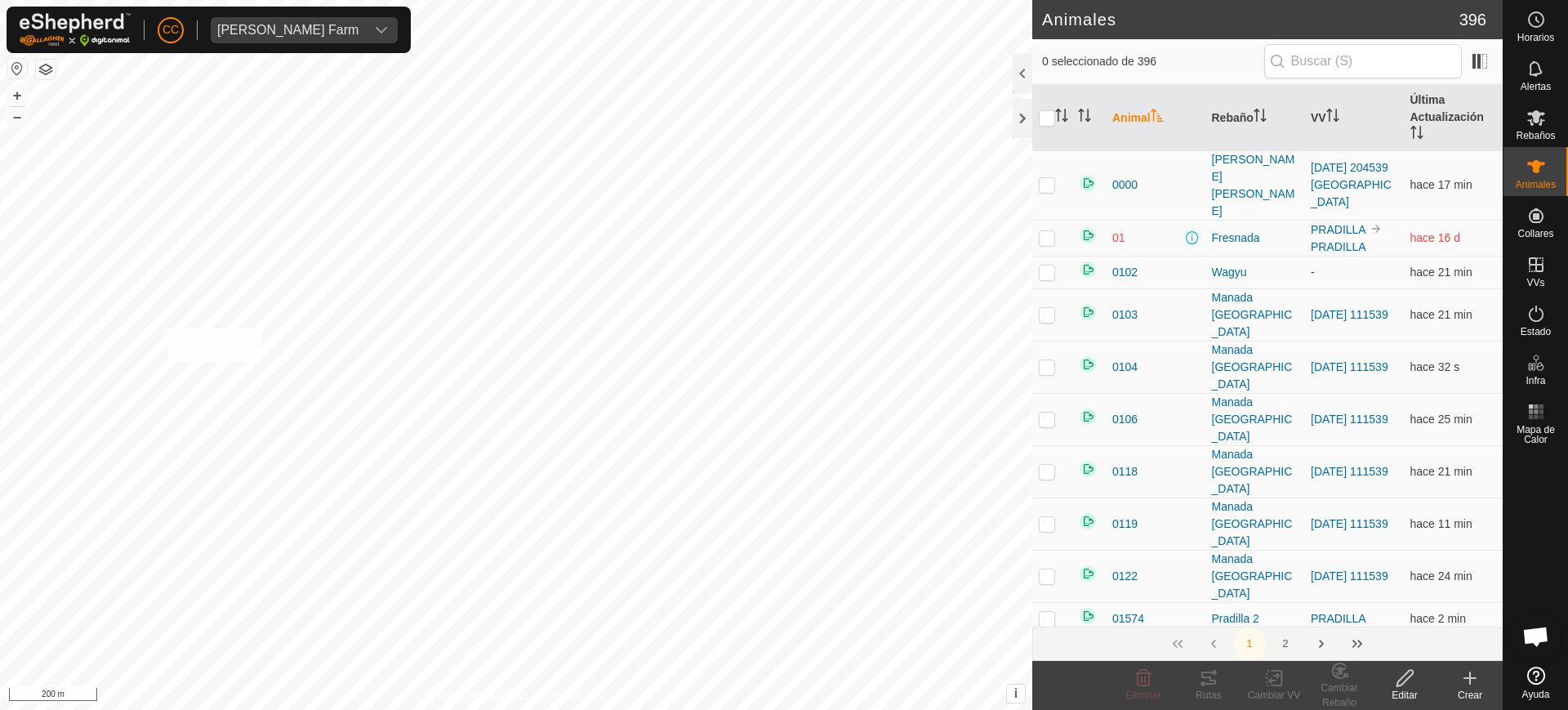
checkbox input "true"
click at [1063, 107] on th at bounding box center [1053, 118] width 40 height 66
click at [1063, 108] on icon "Activar para ordenar" at bounding box center [1061, 114] width 13 height 13
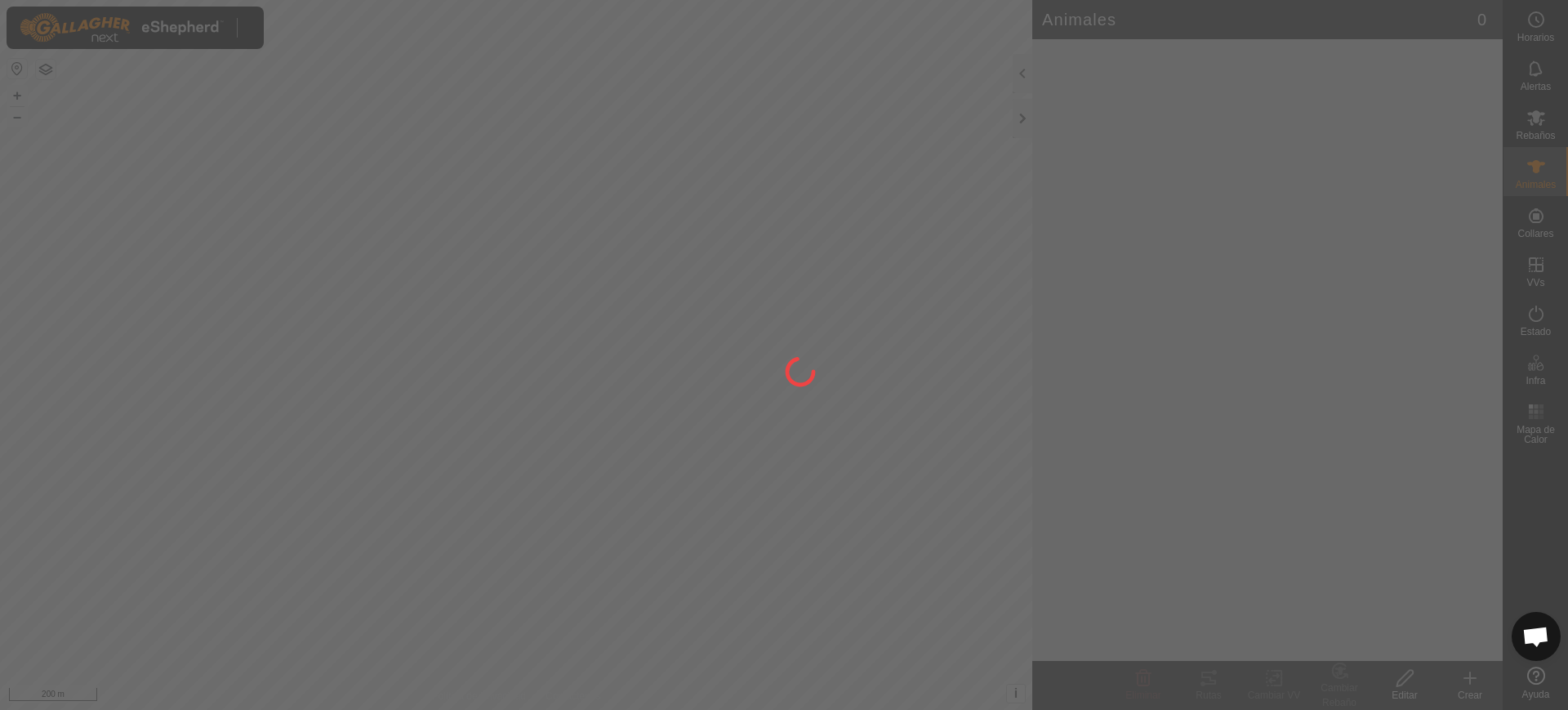
scroll to position [1272, 0]
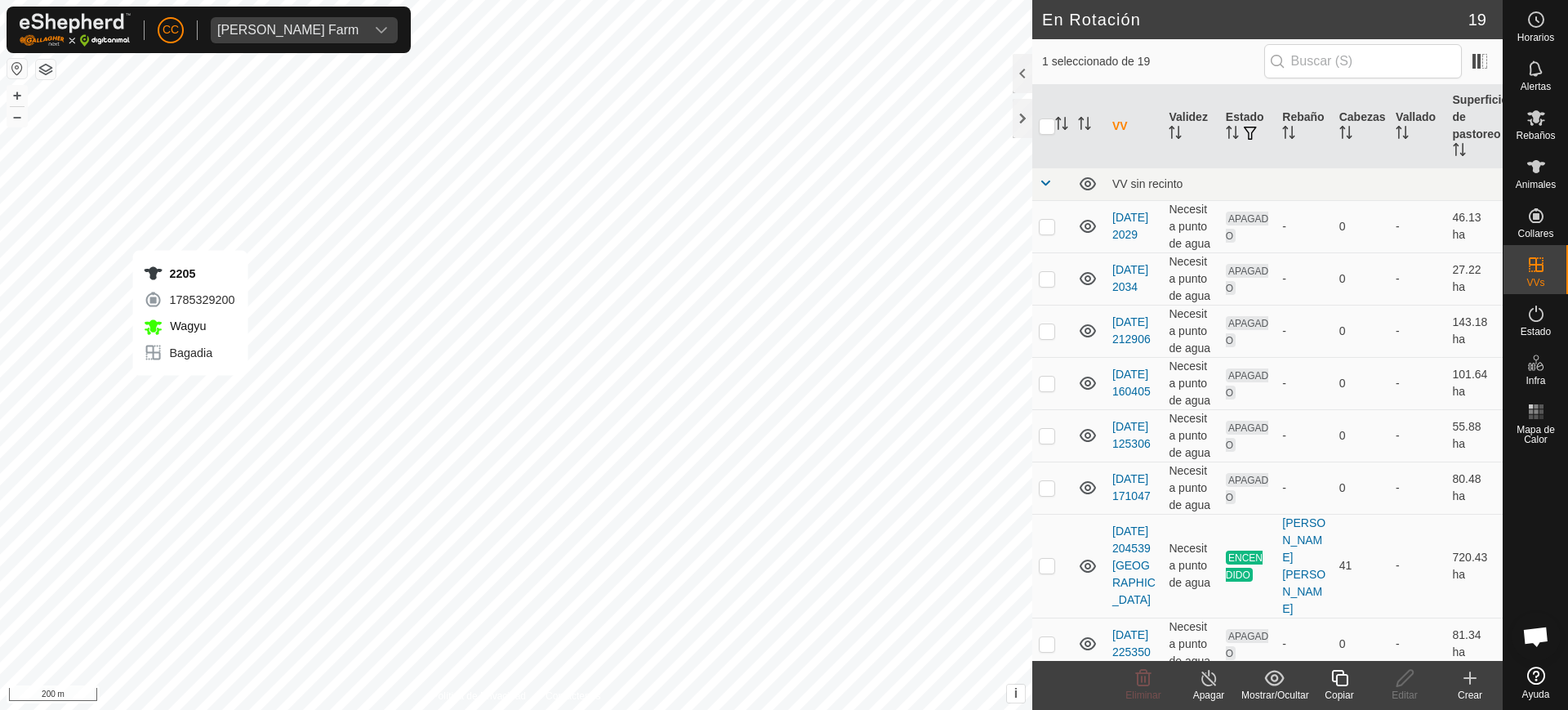
click at [1534, 115] on icon at bounding box center [1536, 117] width 20 height 20
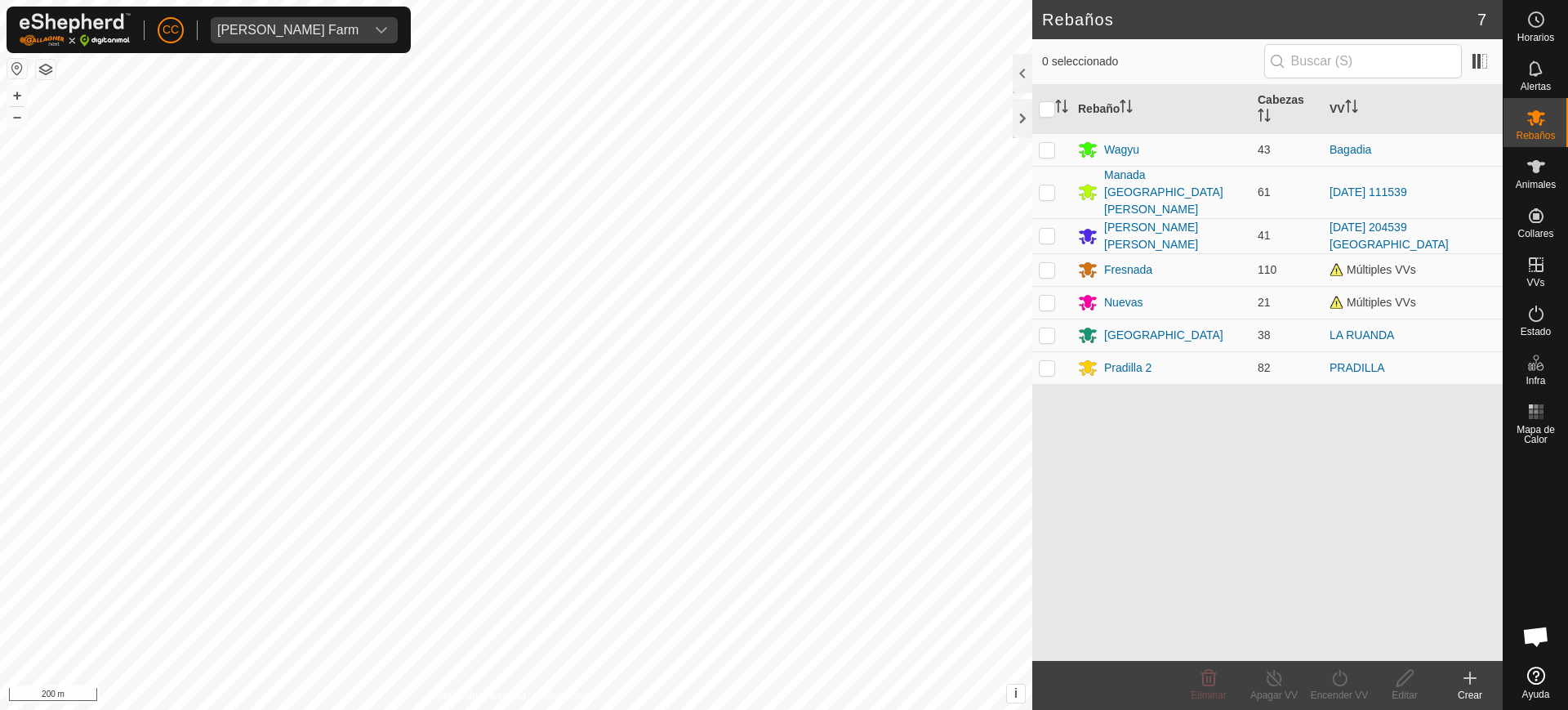
click at [1535, 135] on span "Rebaños" at bounding box center [1536, 135] width 40 height 9
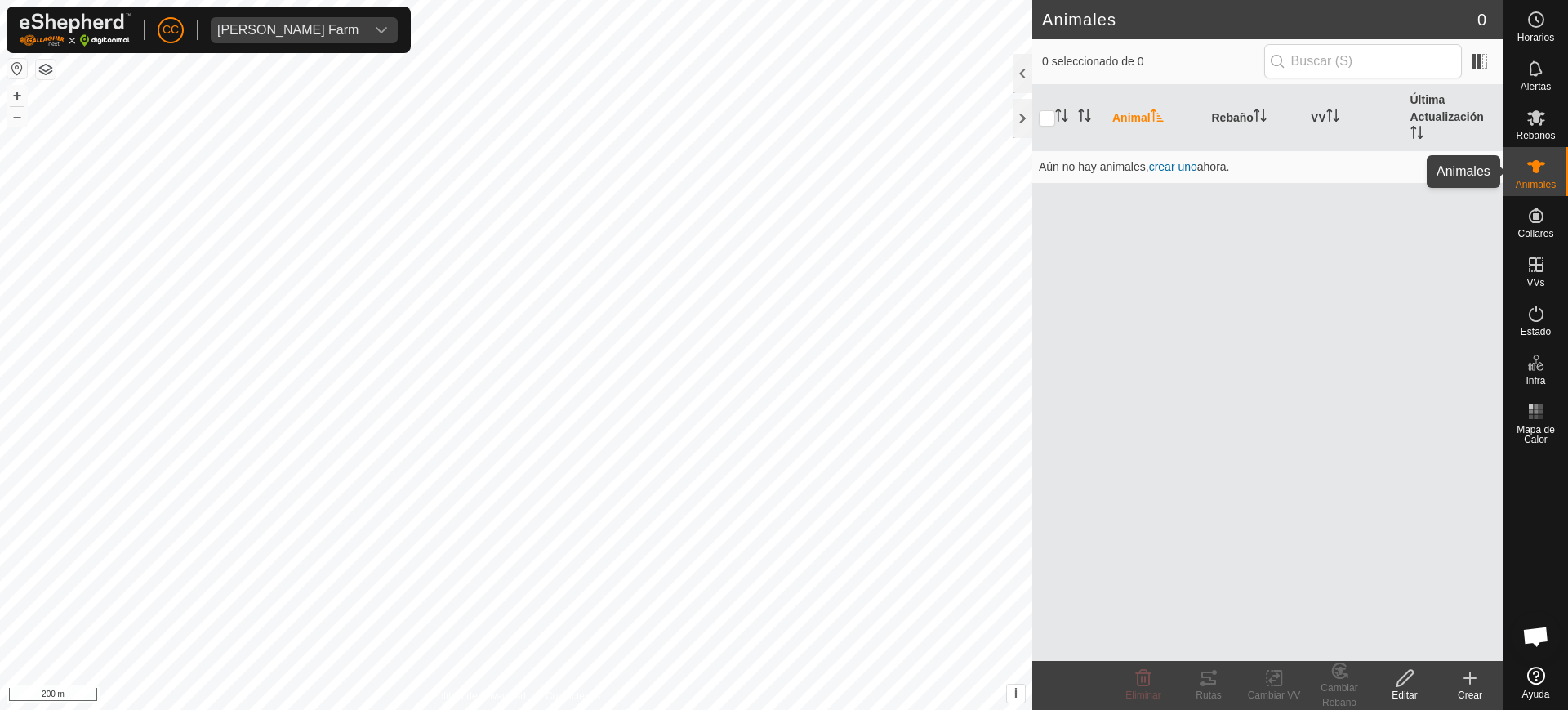
click at [1545, 165] on icon at bounding box center [1536, 166] width 20 height 20
click at [1540, 169] on icon at bounding box center [1536, 166] width 20 height 20
click at [1537, 120] on icon at bounding box center [1536, 118] width 18 height 15
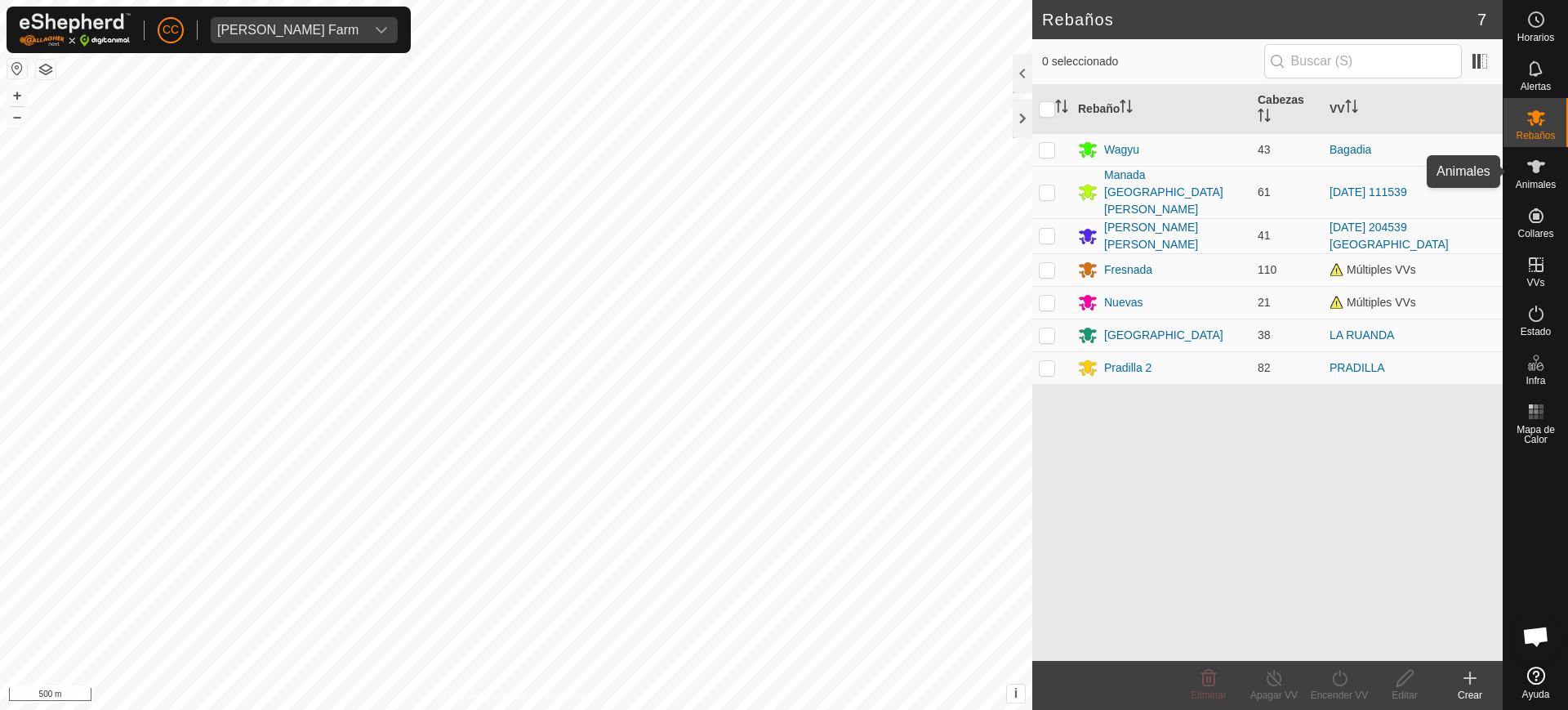
click at [1546, 177] on es-animals-svg-icon at bounding box center [1536, 166] width 29 height 26
click at [1540, 181] on span "Animales" at bounding box center [1536, 184] width 40 height 9
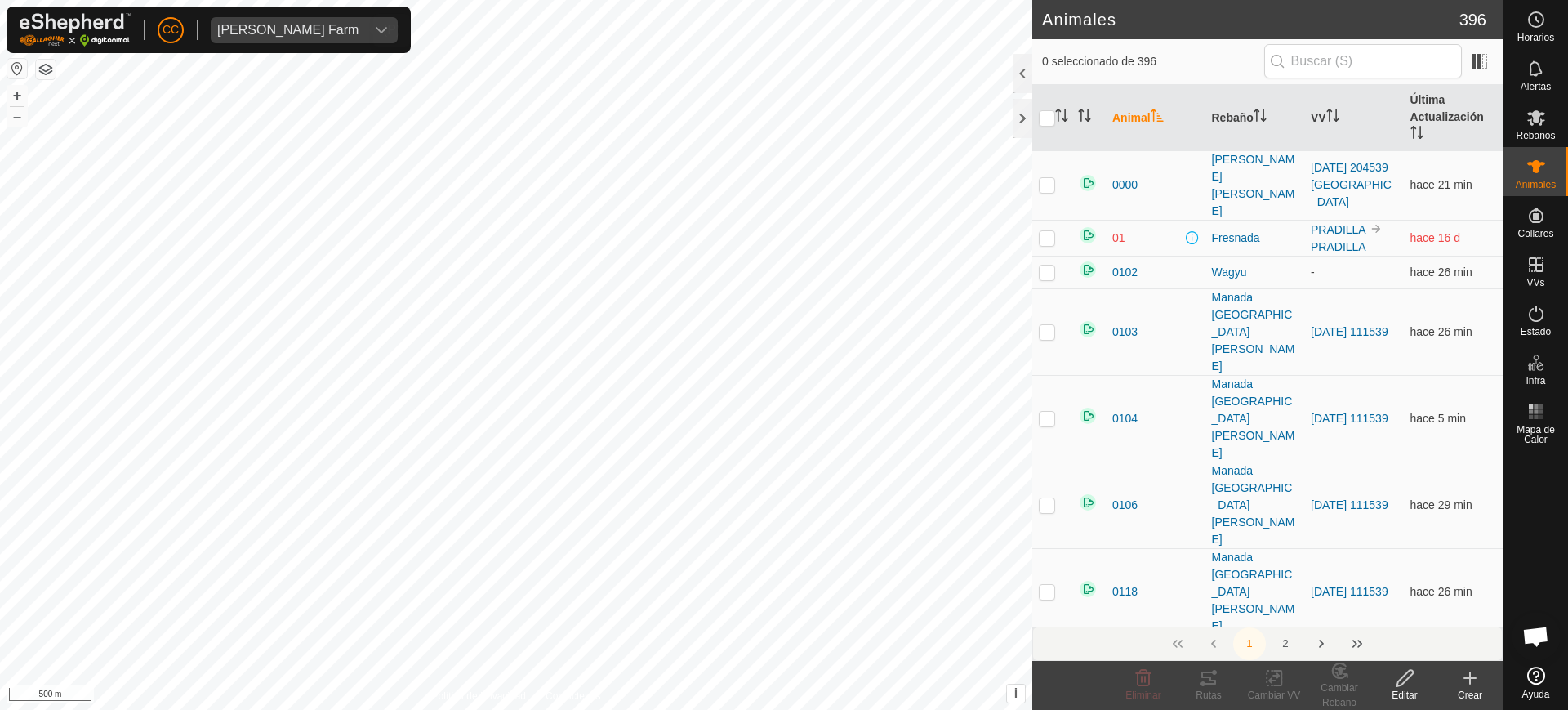
click at [259, 29] on div "[PERSON_NAME] Farm" at bounding box center [287, 30] width 141 height 13
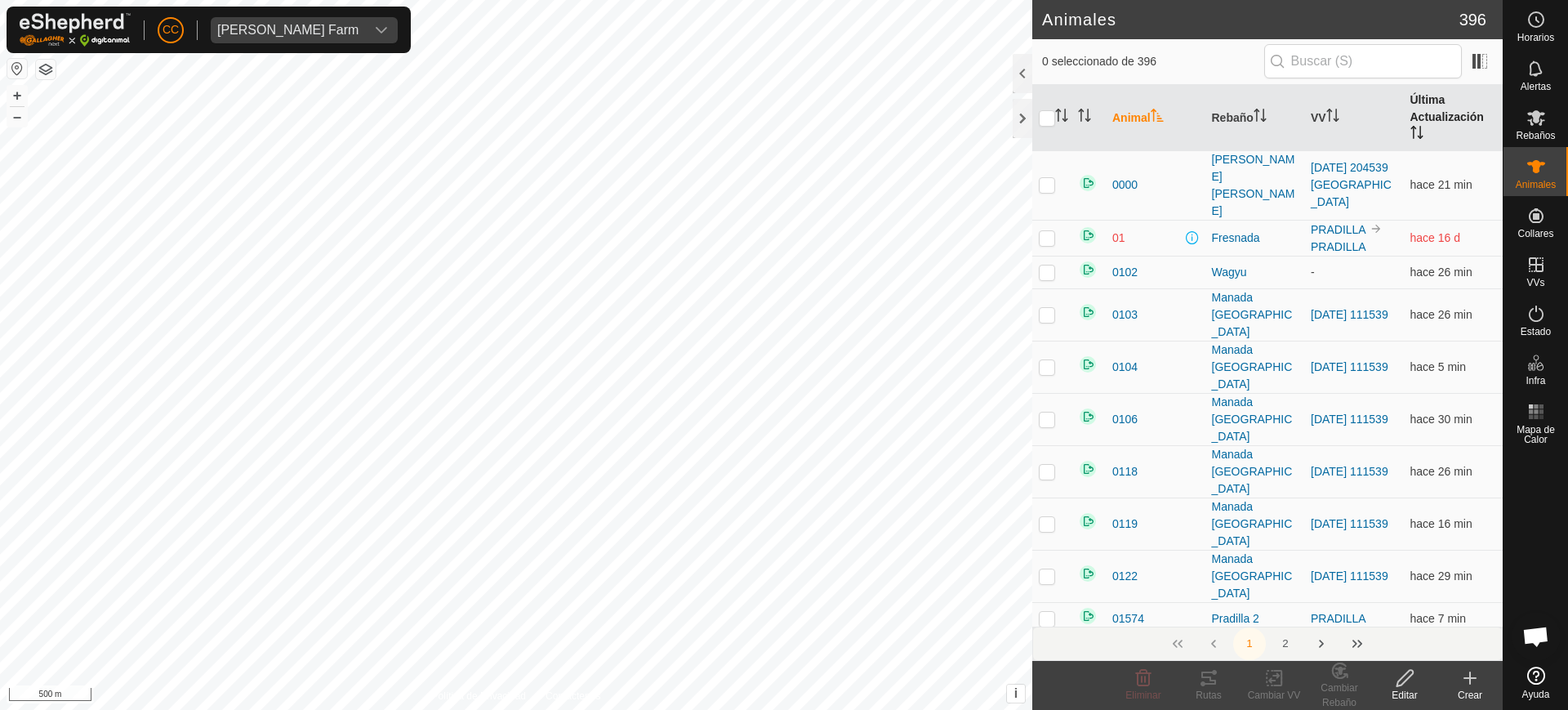
click at [1423, 112] on th "Última Actualización" at bounding box center [1454, 118] width 100 height 66
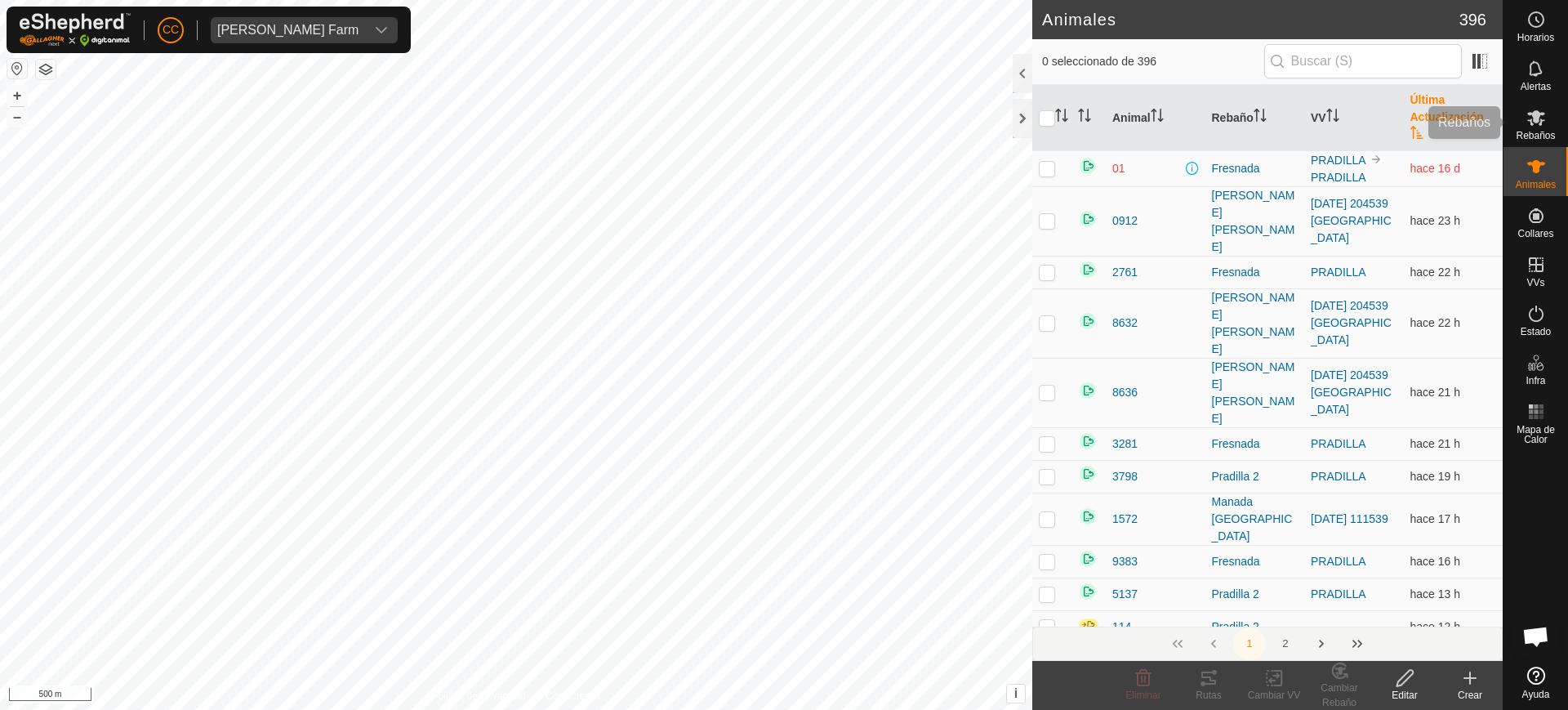
scroll to position [1272, 0]
click at [1535, 131] on span "Rebaños" at bounding box center [1536, 135] width 40 height 9
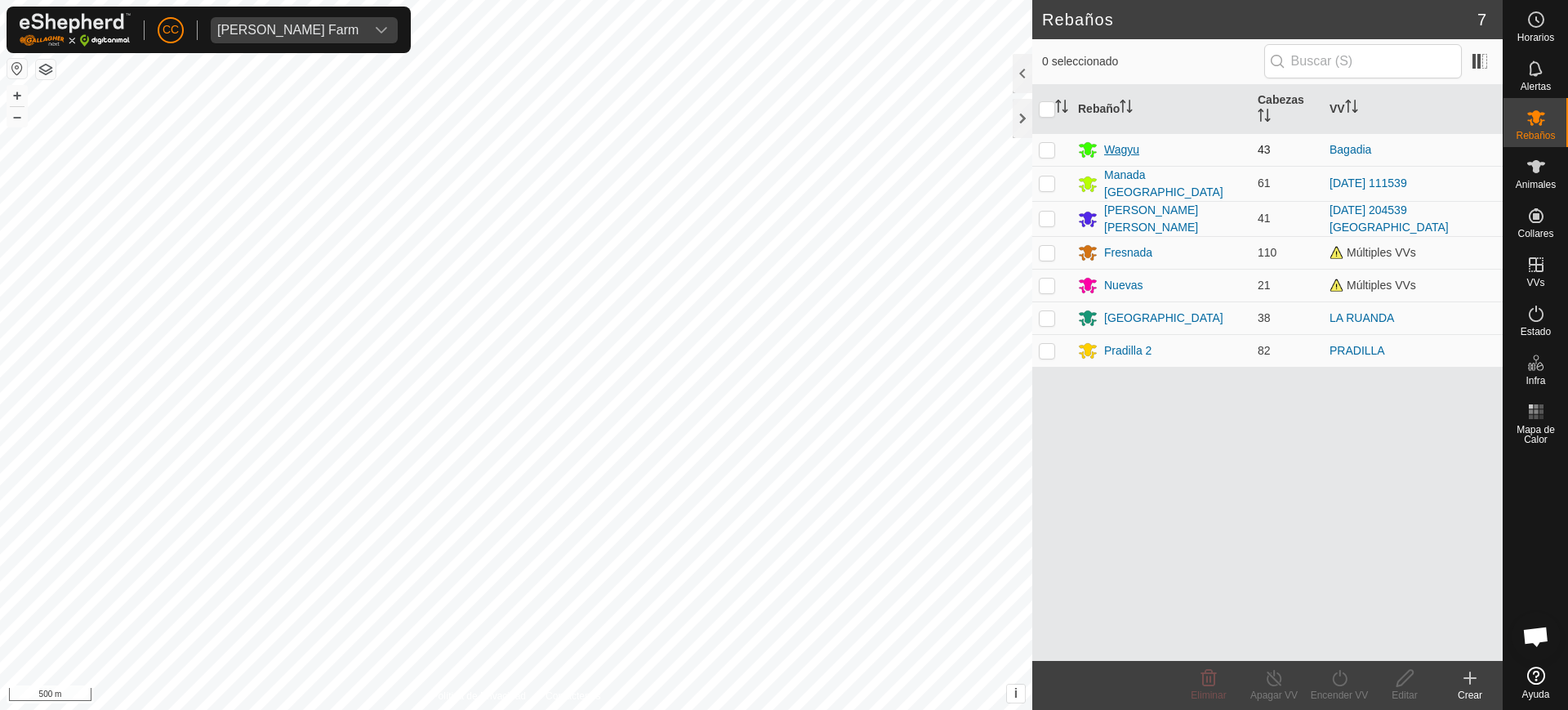
click at [1118, 147] on div "Wagyu" at bounding box center [1121, 150] width 35 height 17
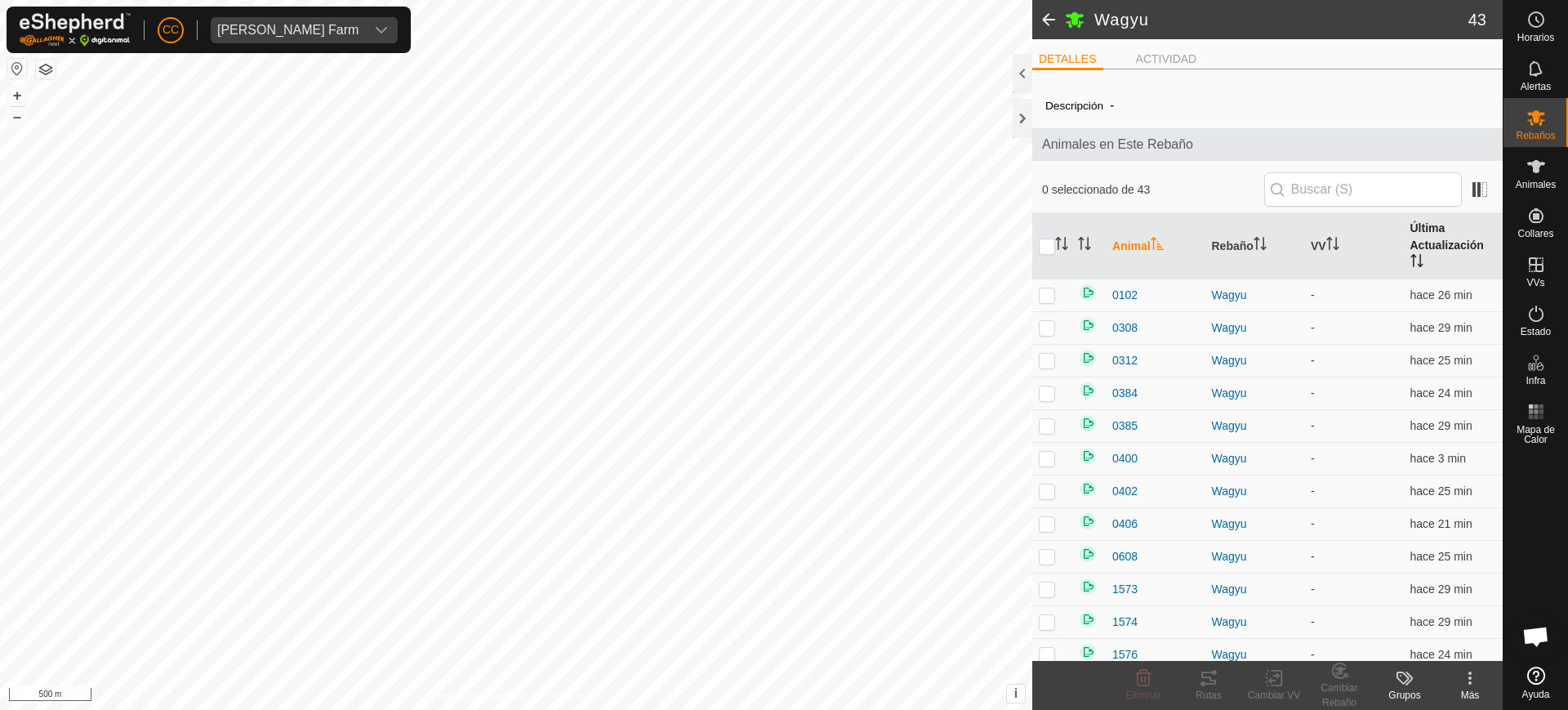
click at [1423, 241] on th "Última Actualización" at bounding box center [1454, 246] width 100 height 66
click at [1052, 299] on p-checkbox at bounding box center [1046, 296] width 16 height 13
checkbox input "true"
click at [1130, 65] on li "ACTIVIDAD" at bounding box center [1167, 60] width 74 height 20
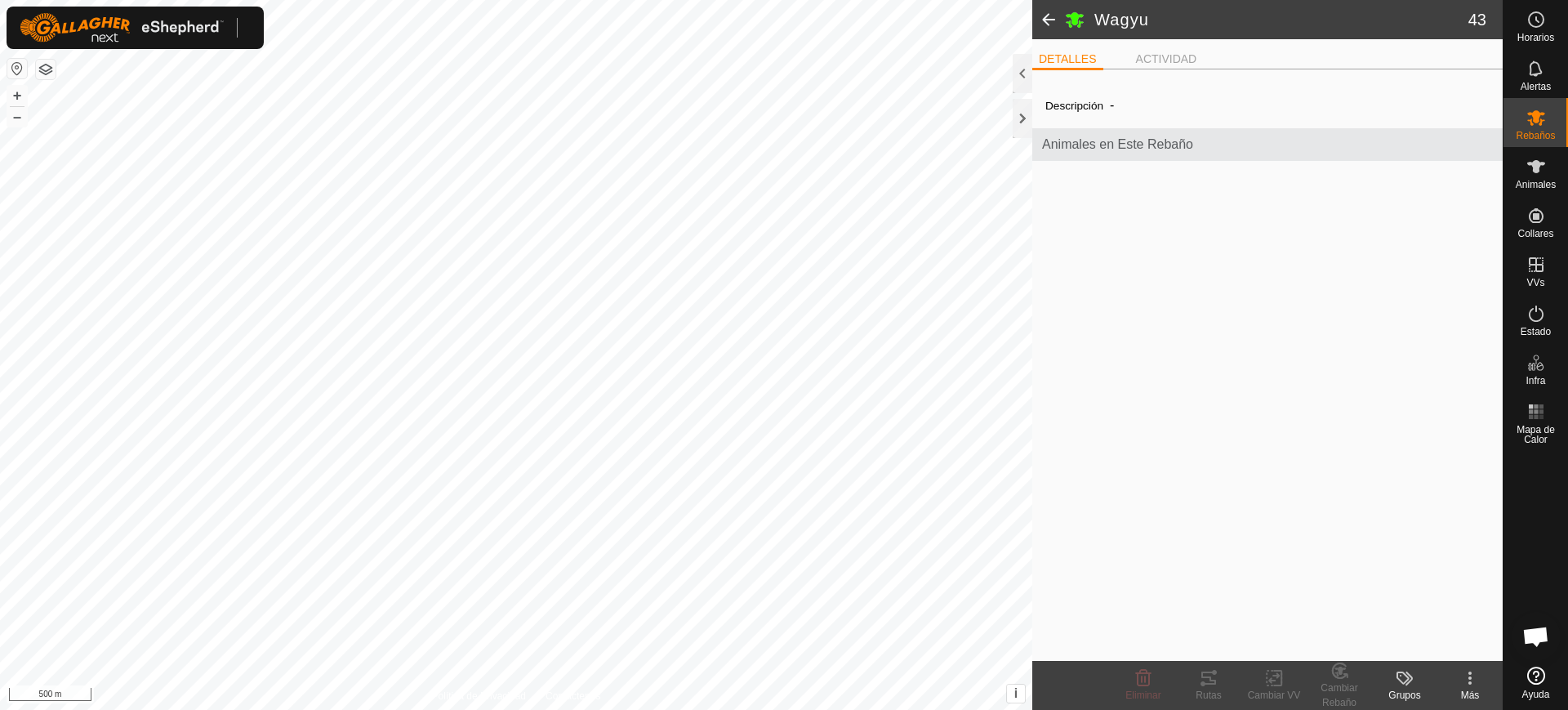
scroll to position [1272, 0]
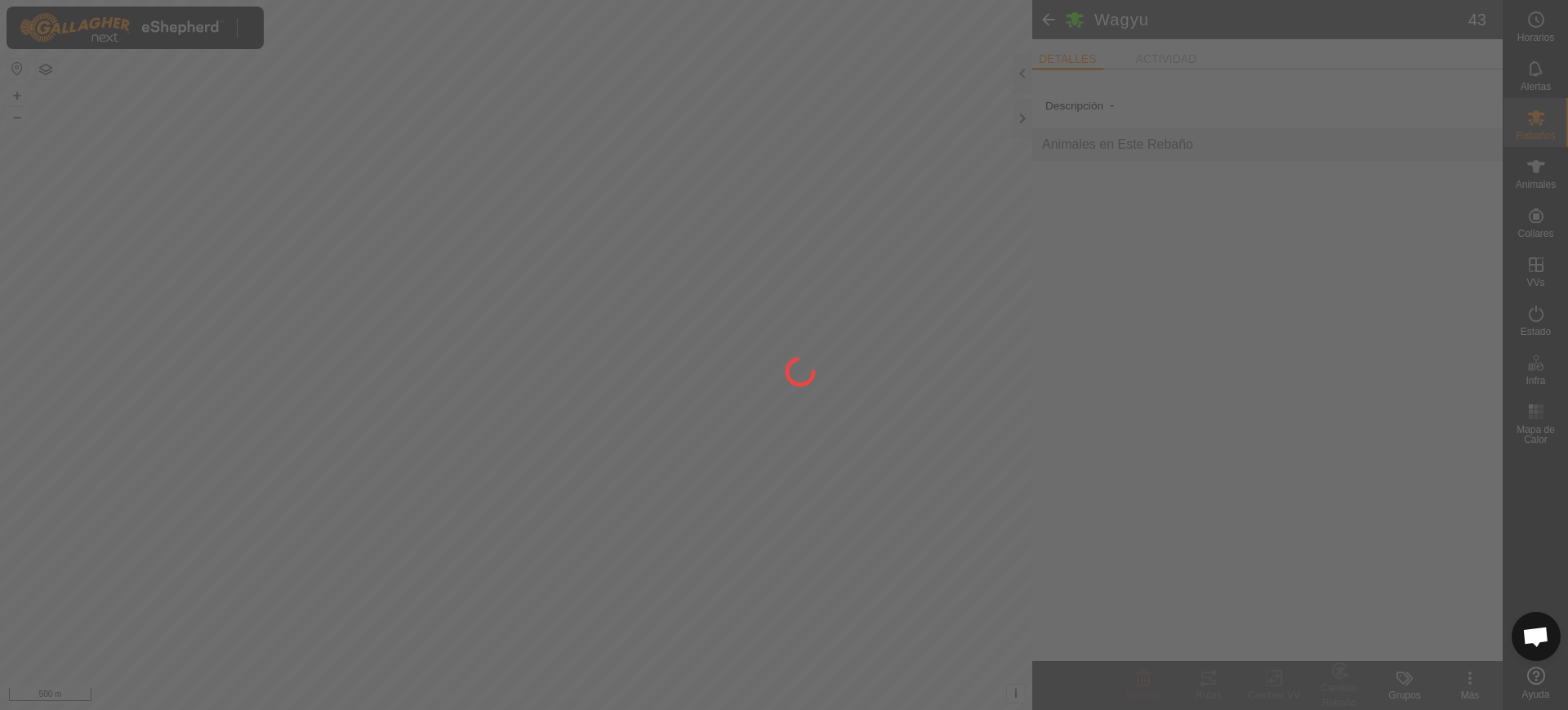
scroll to position [1272, 0]
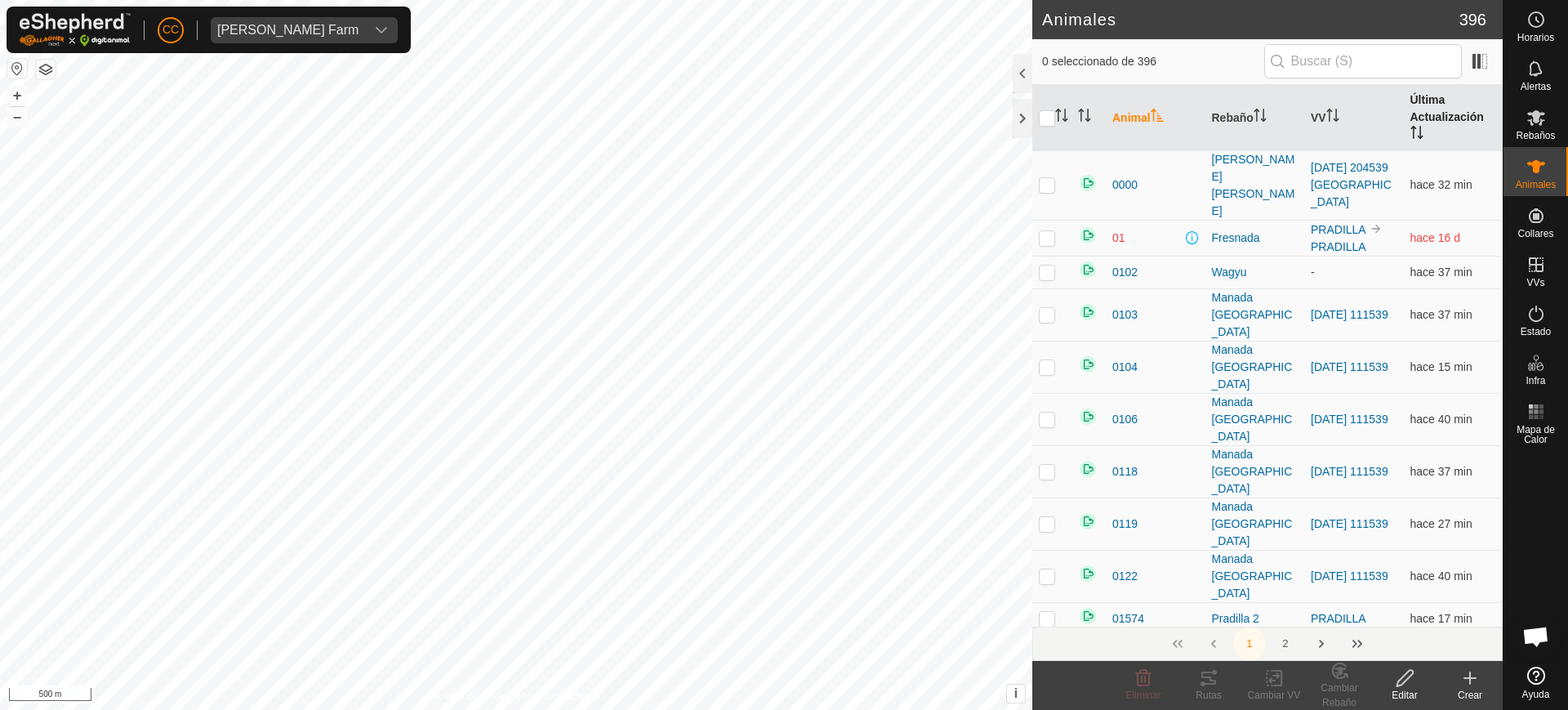
click at [1411, 118] on th "Última Actualización" at bounding box center [1454, 118] width 100 height 66
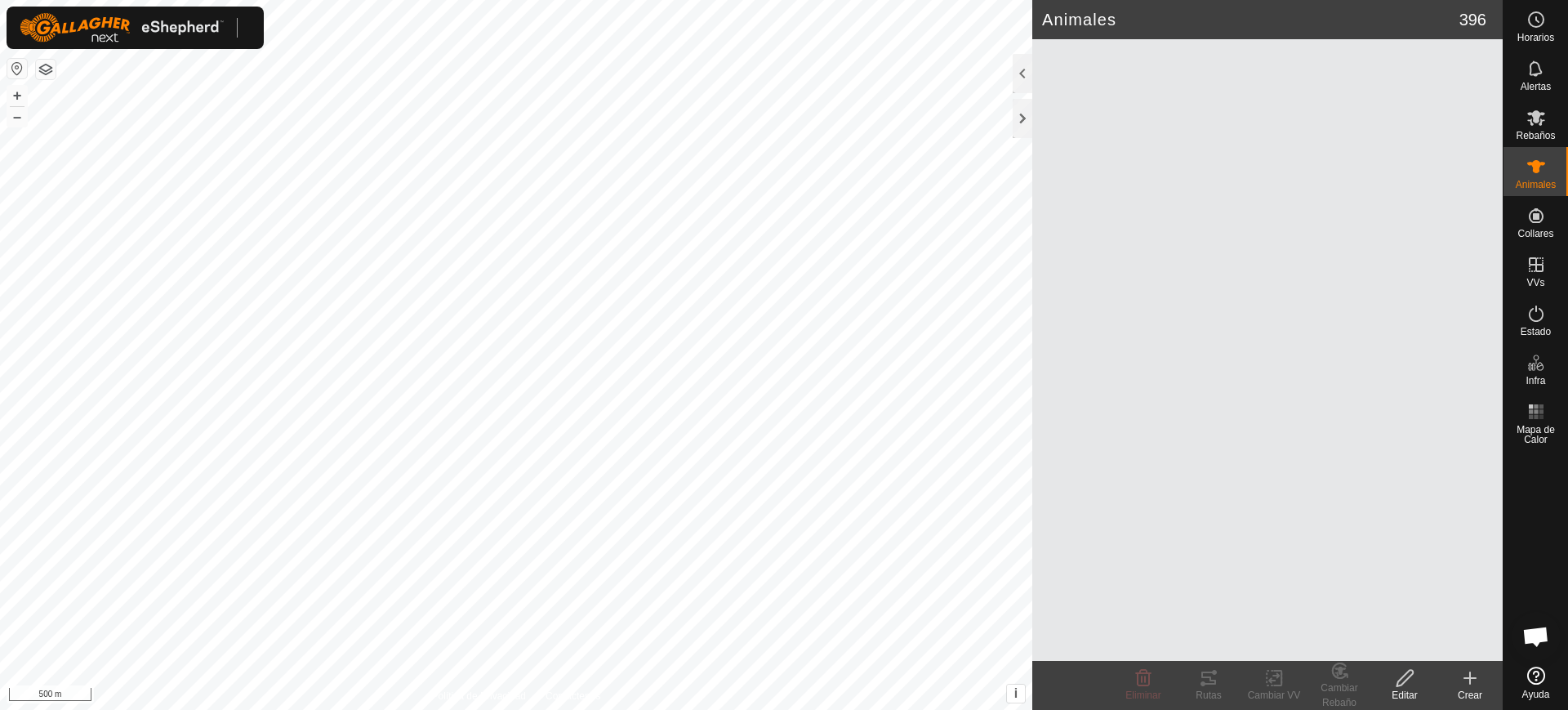
scroll to position [1272, 0]
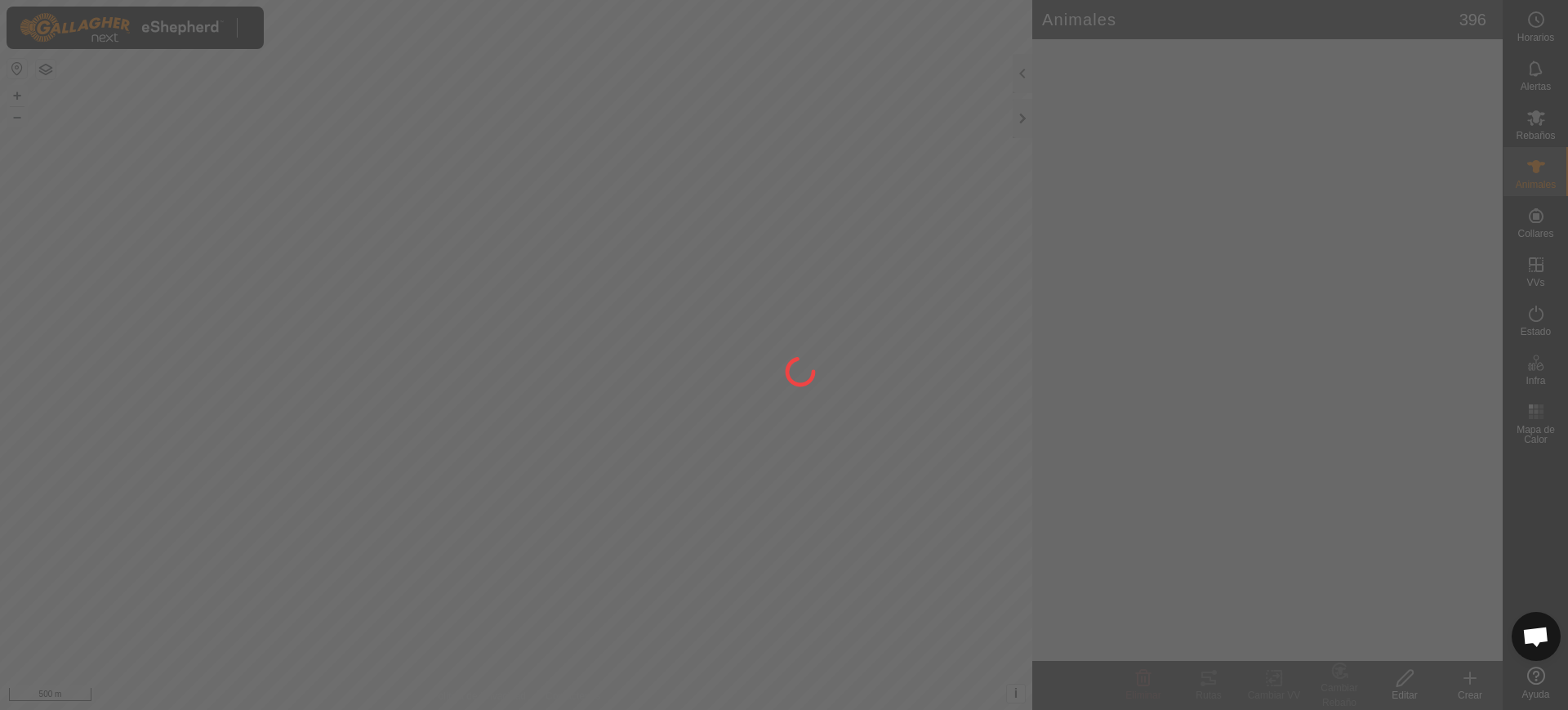
scroll to position [1272, 0]
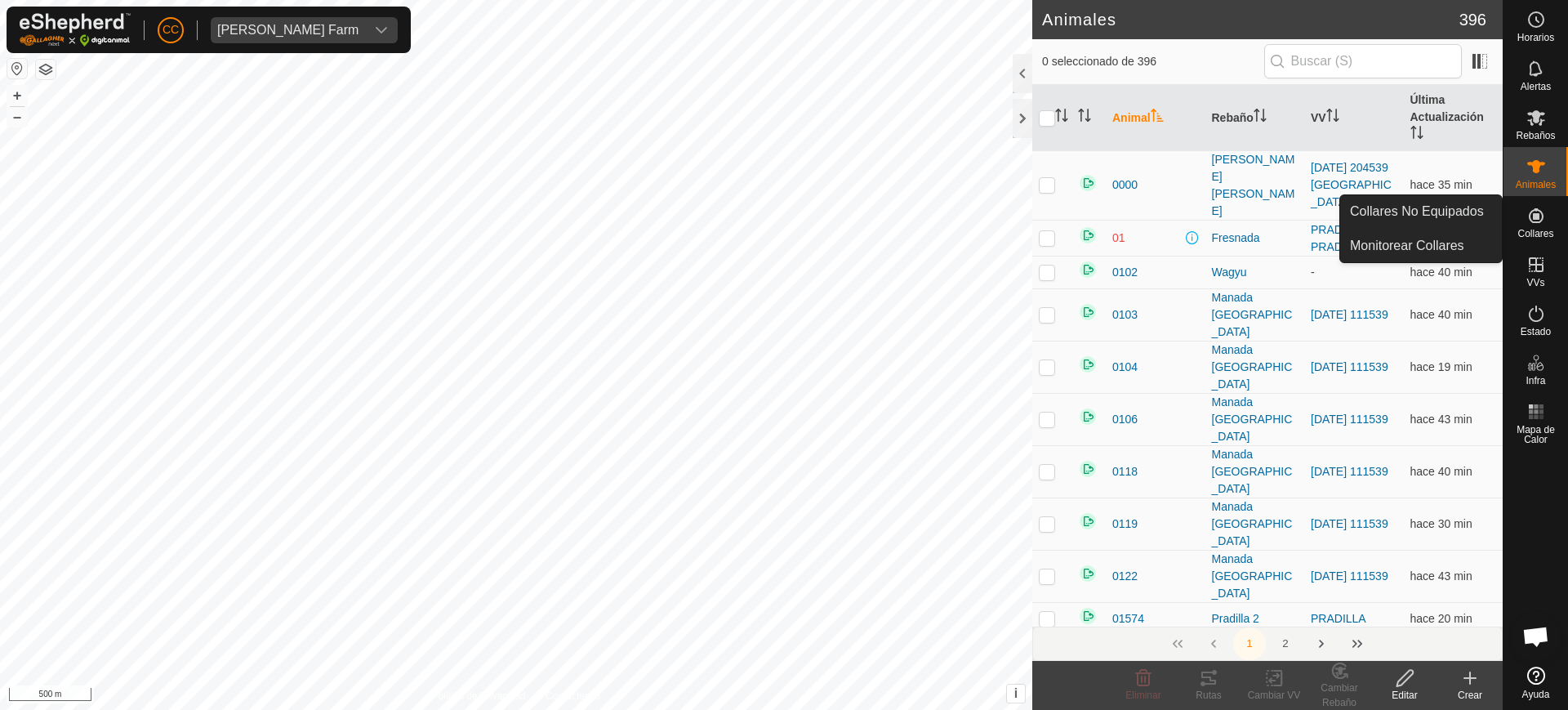
click at [152, 26] on div "CC [PERSON_NAME][GEOGRAPHIC_DATA]" at bounding box center [209, 30] width 404 height 46
click at [165, 28] on span "CC" at bounding box center [170, 30] width 16 height 17
